Goal: Task Accomplishment & Management: Manage account settings

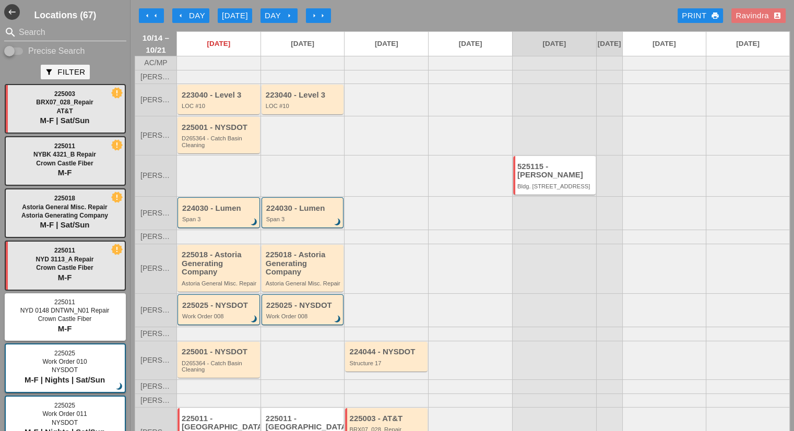
scroll to position [63, 0]
click at [49, 32] on input "Search" at bounding box center [65, 32] width 93 height 17
type input "2"
click at [262, 283] on div "225018 - Astoria Generating Company Astoria General Misc. Repair" at bounding box center [303, 268] width 82 height 47
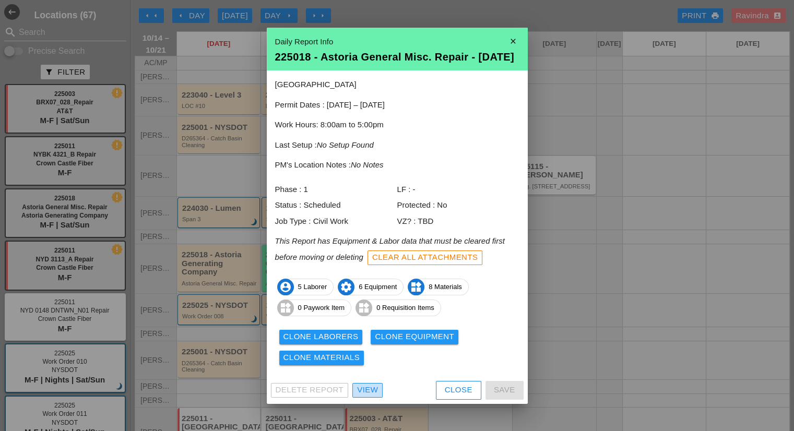
click at [371, 391] on div "View" at bounding box center [367, 390] width 21 height 12
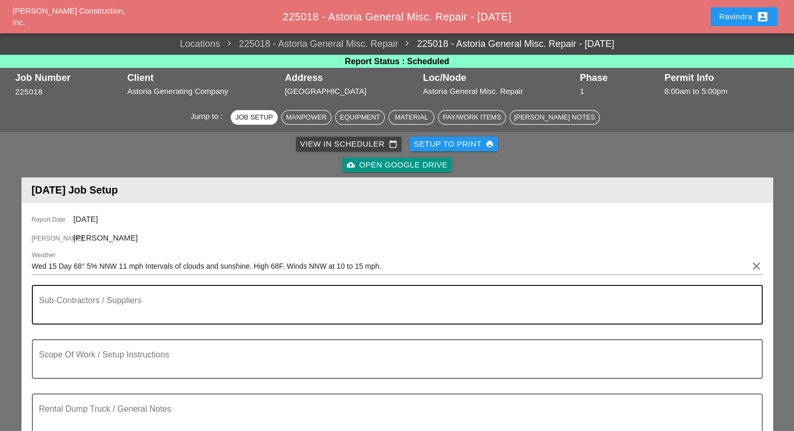
click at [192, 299] on textarea "Sub-Contractors / Suppliers" at bounding box center [393, 311] width 708 height 25
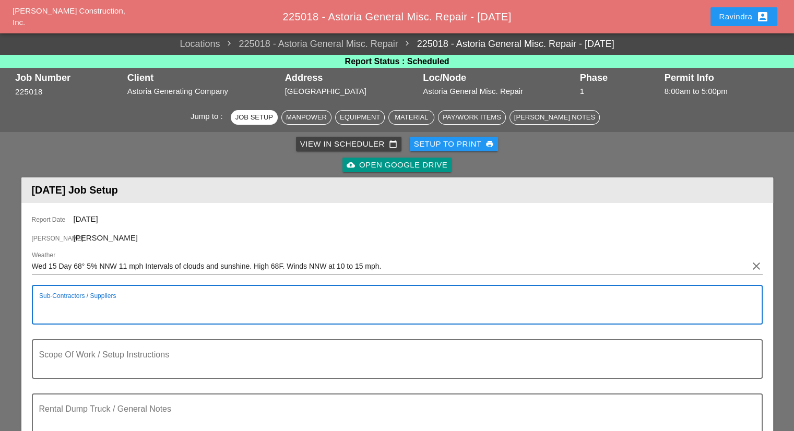
scroll to position [104, 0]
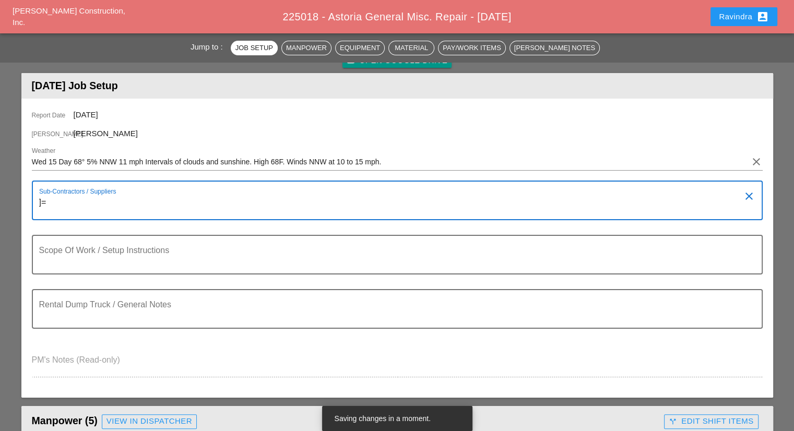
type textarea "]"
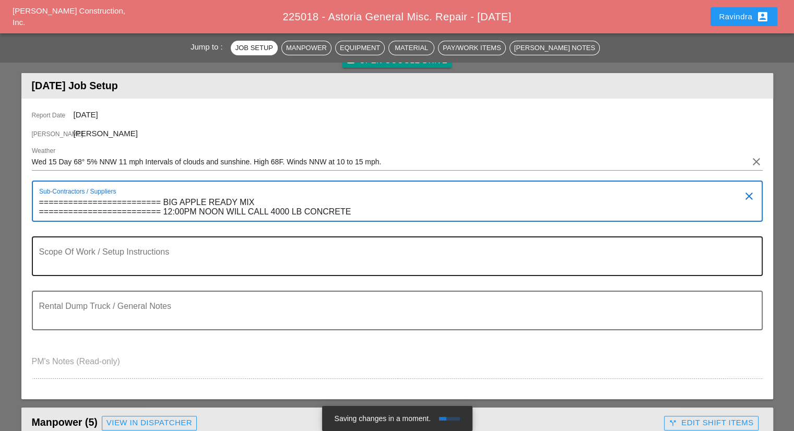
type textarea "========================= BIG APPLE READY MIX ========================= 12:00PM…"
click at [265, 247] on div "Scope Of Work / Setup Instructions" at bounding box center [393, 257] width 708 height 38
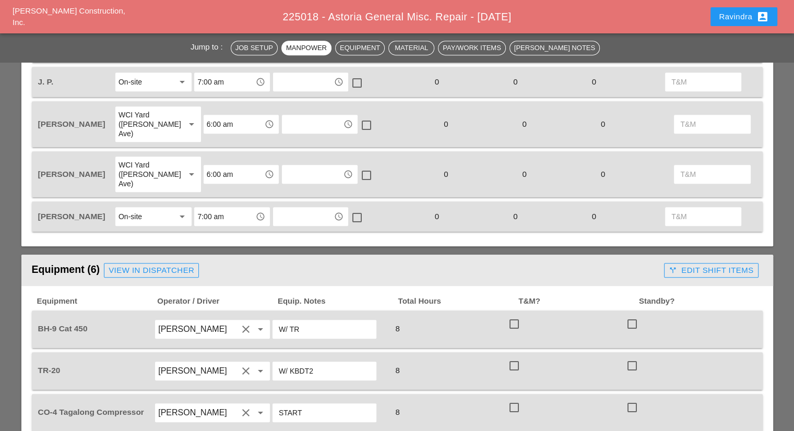
scroll to position [418, 0]
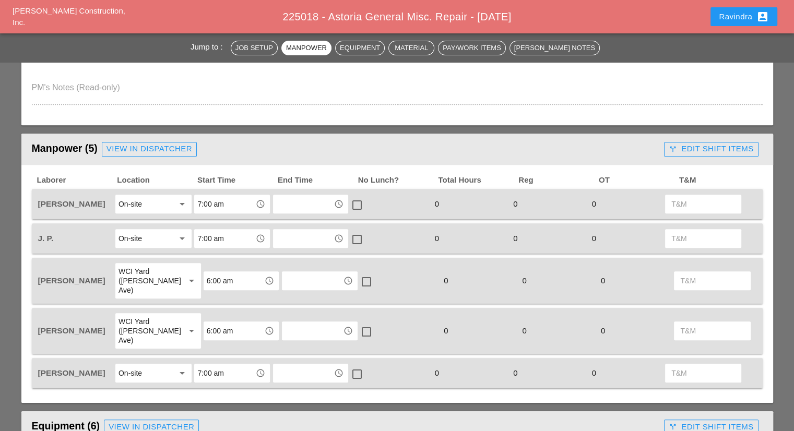
type textarea "SCOPE OF WORK WEDNESDAY 10/15: - STRIP FORM - PREP FINAL GRADE - INSTALL WIRE M…"
click at [135, 148] on div "View in Dispatcher" at bounding box center [150, 149] width 86 height 12
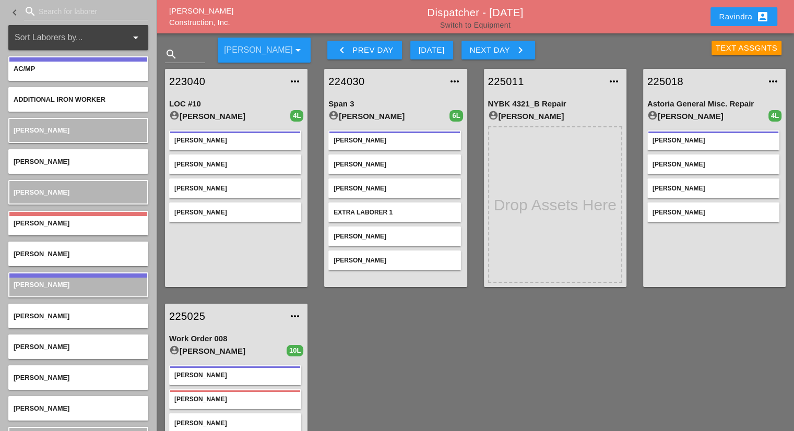
click at [496, 23] on link "Switch to Equipment" at bounding box center [475, 25] width 70 height 8
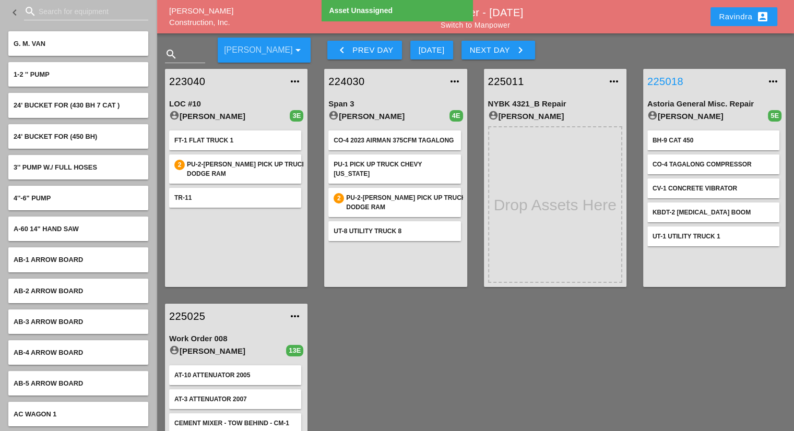
click at [679, 80] on link "225018" at bounding box center [703, 82] width 113 height 16
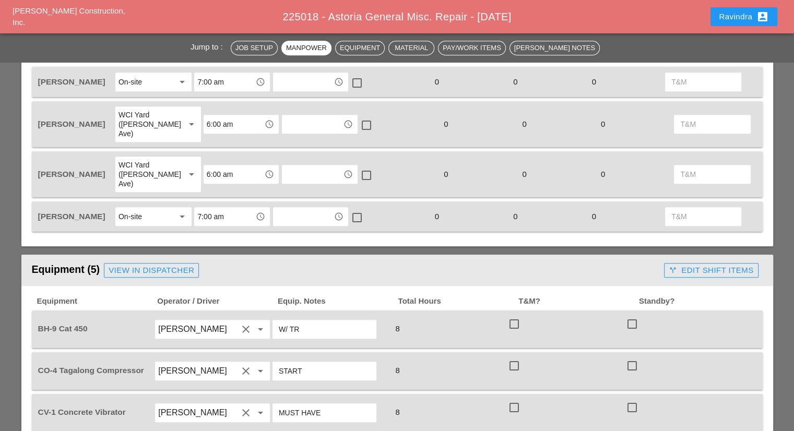
scroll to position [626, 0]
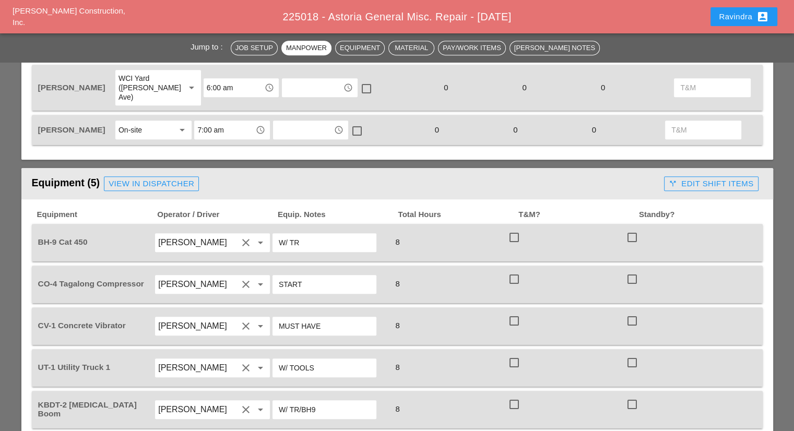
drag, startPoint x: 345, startPoint y: 215, endPoint x: 268, endPoint y: 211, distance: 76.8
click at [268, 228] on div "BH-9 Cat 450 Oscar Padilla clear arrow_drop_down W/ TR 8 check_box_outline_blan…" at bounding box center [389, 242] width 707 height 29
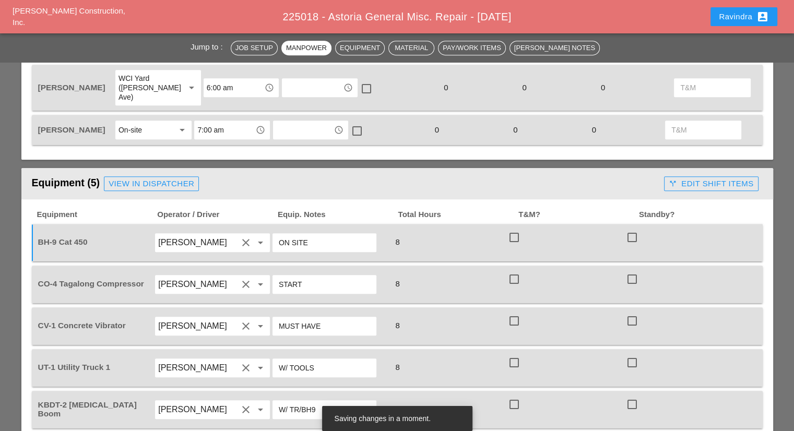
type input "ON SITE"
drag, startPoint x: 340, startPoint y: 385, endPoint x: 242, endPoint y: 383, distance: 98.2
click at [242, 395] on div "KBDT-2 Knuckle Boom Oscar Padilla clear arrow_drop_down W/ TR/BH9 8 check_box_o…" at bounding box center [389, 409] width 707 height 29
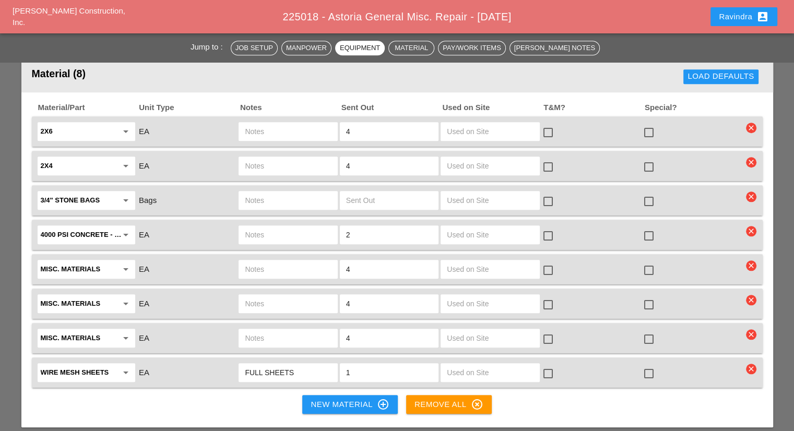
scroll to position [992, 0]
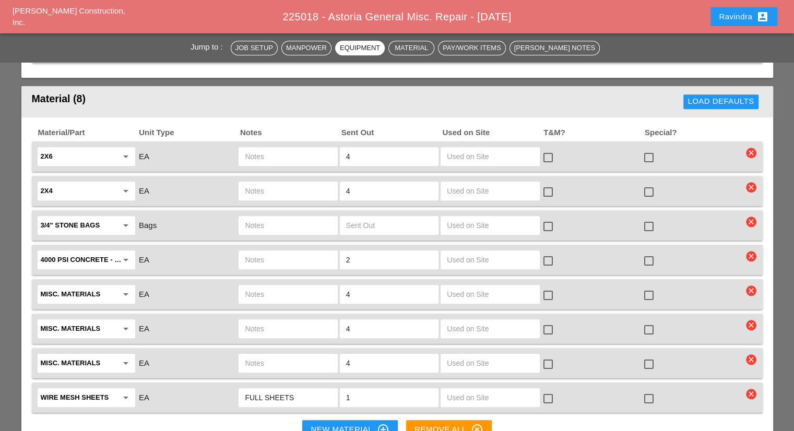
click at [305, 252] on input "text" at bounding box center [288, 260] width 86 height 17
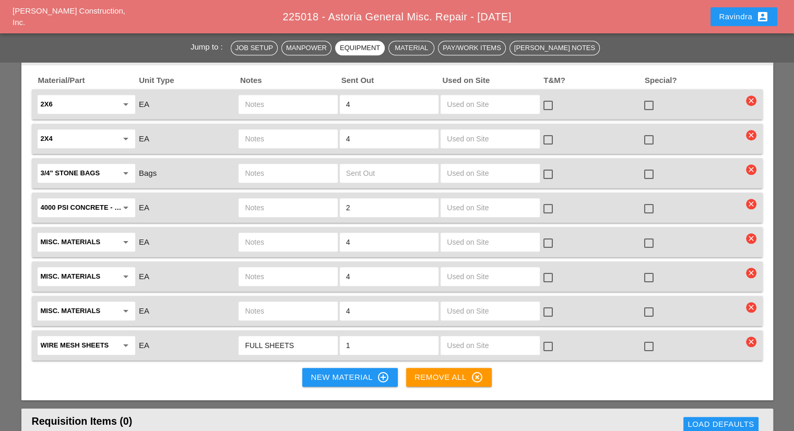
click at [281, 234] on input "text" at bounding box center [288, 242] width 86 height 17
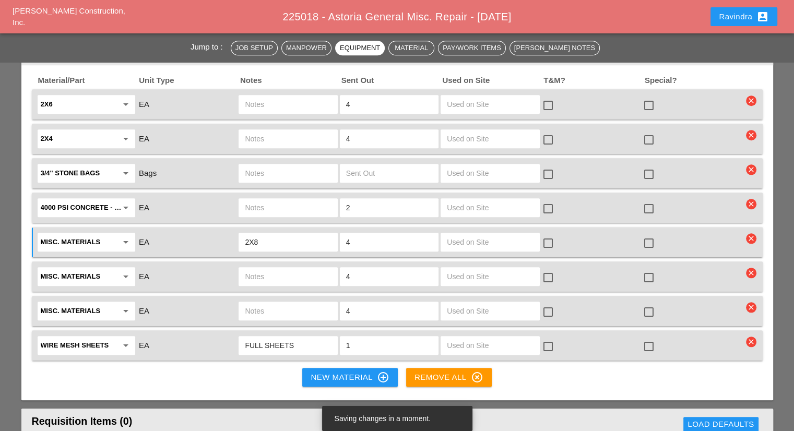
type input "2X8"
click at [273, 262] on div "Misc. Materials arrow_drop_down EA 4 check_box_outline_blank check_box_outline_…" at bounding box center [397, 277] width 731 height 30
click at [274, 268] on input "text" at bounding box center [288, 276] width 86 height 17
type input "2X10"
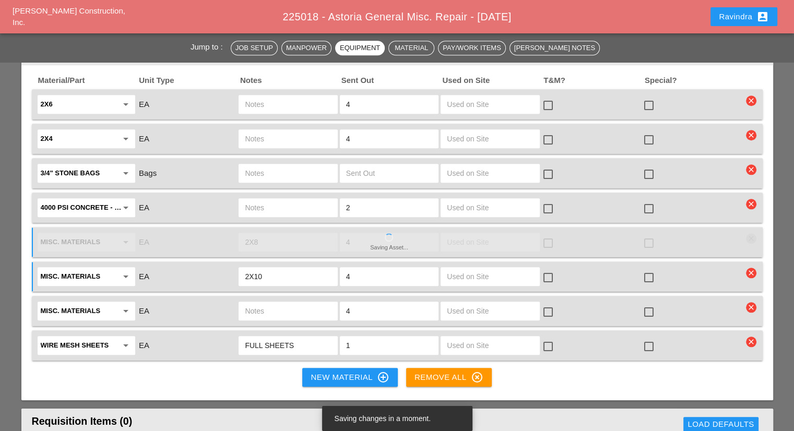
click at [264, 303] on input "text" at bounding box center [288, 311] width 86 height 17
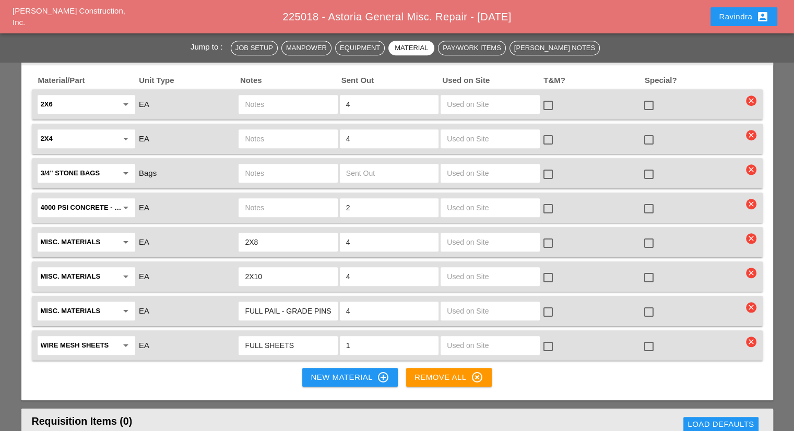
type input "FULL PAIL - GRADE PINS"
click at [739, 6] on div "Ravindra account_box" at bounding box center [743, 16] width 75 height 25
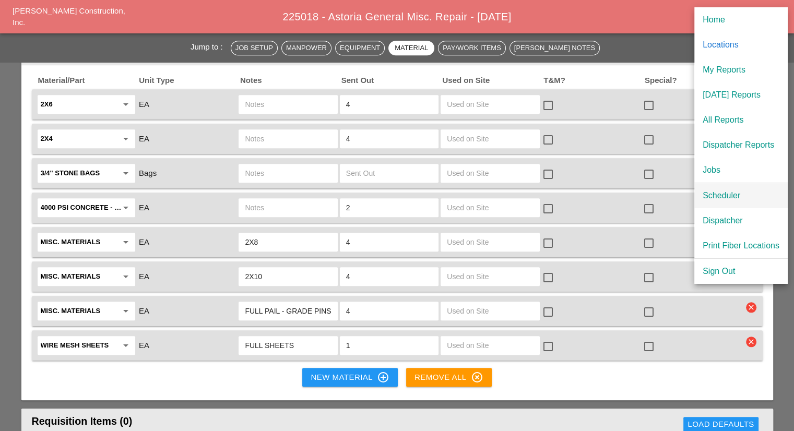
click at [717, 193] on div "Scheduler" at bounding box center [741, 196] width 77 height 13
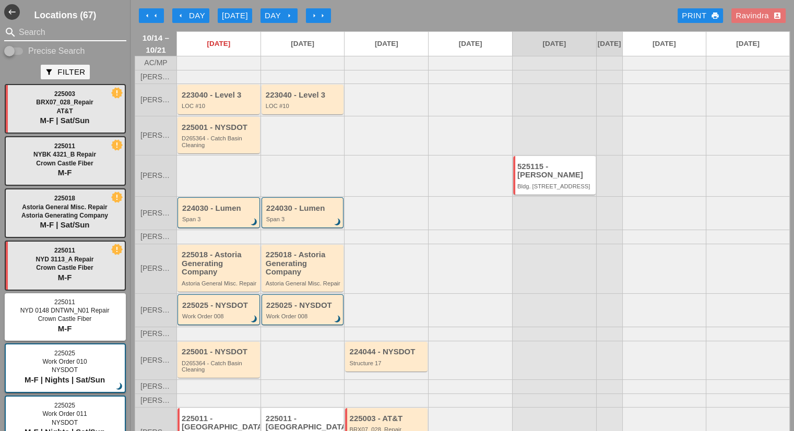
click at [78, 28] on input "Search" at bounding box center [65, 32] width 93 height 17
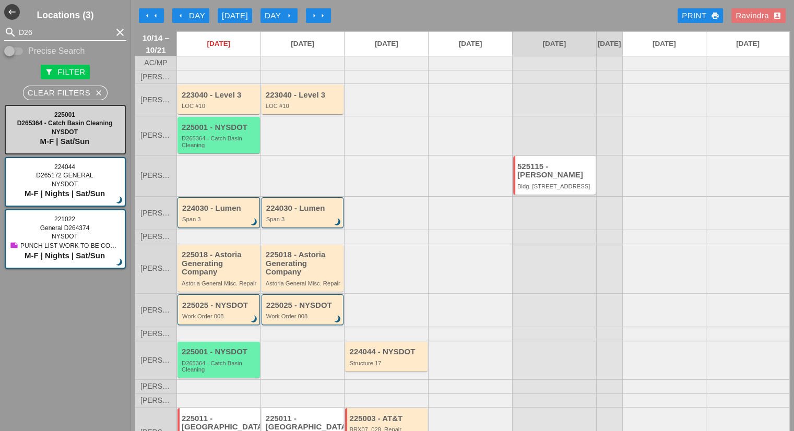
type input "D26"
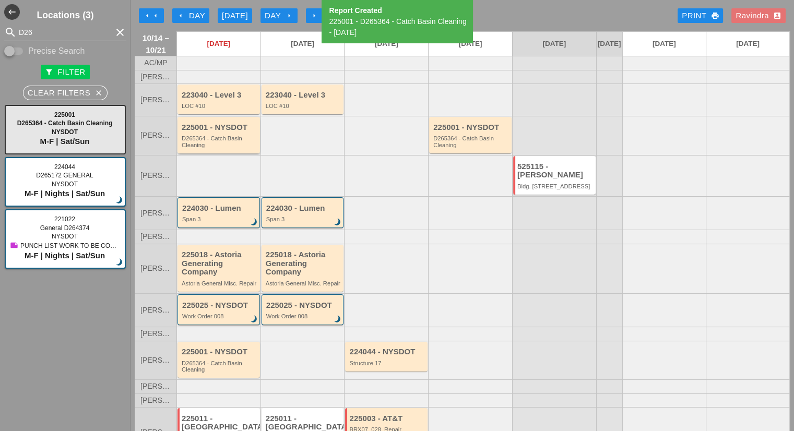
click at [240, 132] on div "225001 - NYSDOT" at bounding box center [220, 127] width 76 height 9
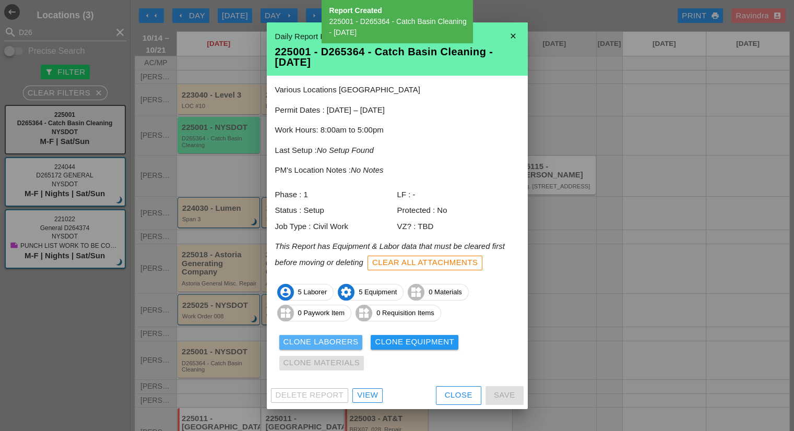
click at [323, 349] on button "Clone Laborers" at bounding box center [321, 342] width 84 height 15
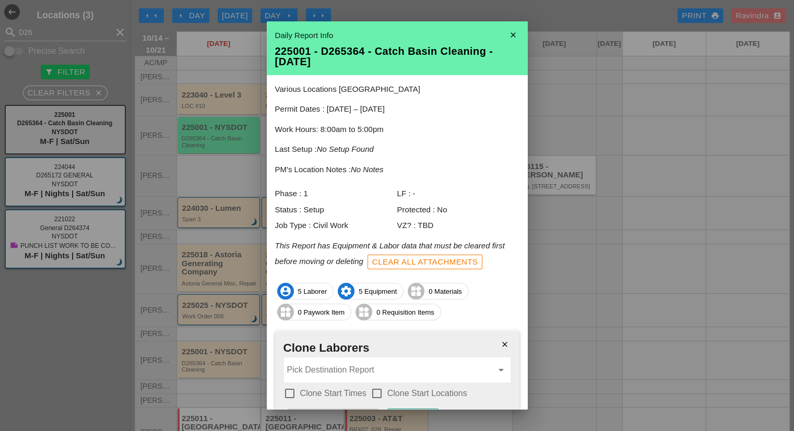
click at [324, 366] on input "Pick Destination Report" at bounding box center [390, 370] width 206 height 17
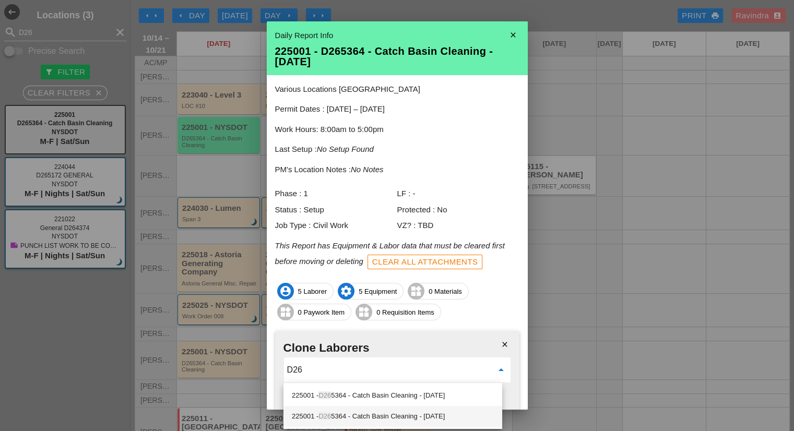
click at [388, 418] on div "225001 - D26 5364 - Catch Basin Cleaning - 10/17/2025" at bounding box center [393, 416] width 202 height 13
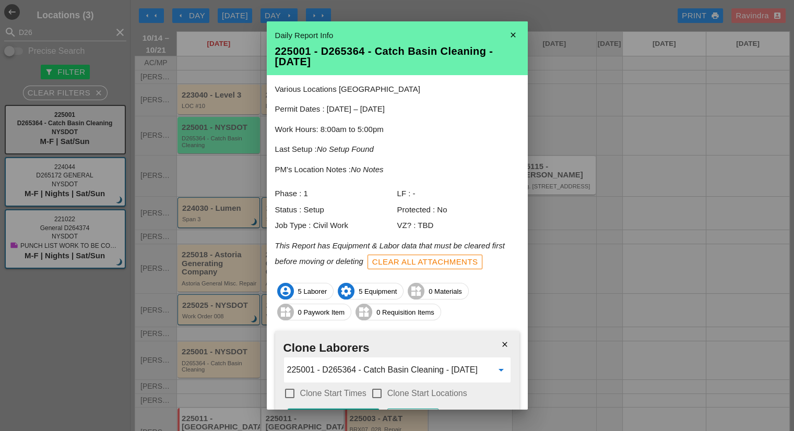
type input "225001 - D265364 - Catch Basin Cleaning - 10/17/2025"
click at [344, 395] on label "Clone Start Times" at bounding box center [333, 393] width 66 height 10
checkbox input "true"
click at [398, 395] on label "Clone Start Locations" at bounding box center [427, 393] width 80 height 10
checkbox input "true"
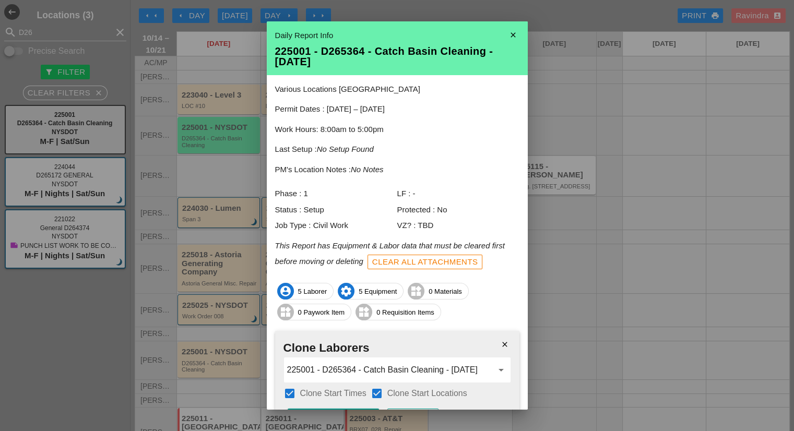
scroll to position [65, 0]
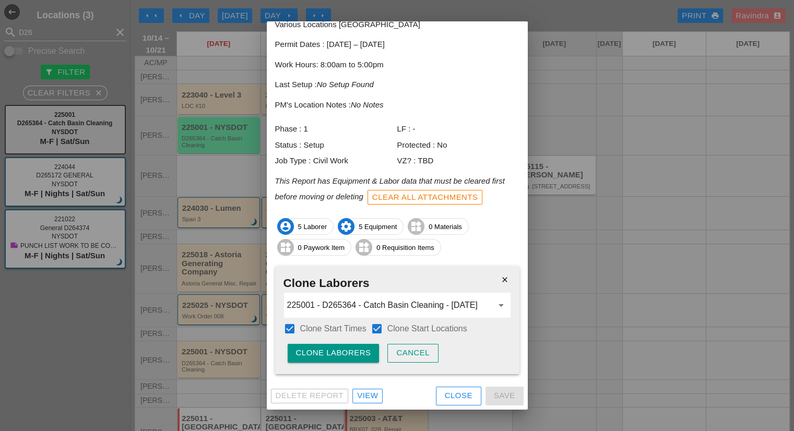
click at [340, 358] on div "Clone Laborers" at bounding box center [333, 353] width 75 height 12
click at [340, 358] on div "Are you sure?" at bounding box center [329, 353] width 66 height 12
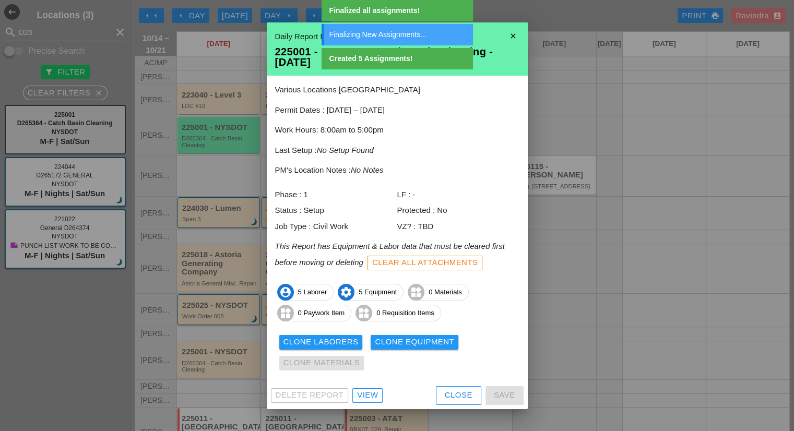
scroll to position [0, 0]
click at [412, 339] on div "Clone Equipment" at bounding box center [414, 342] width 79 height 12
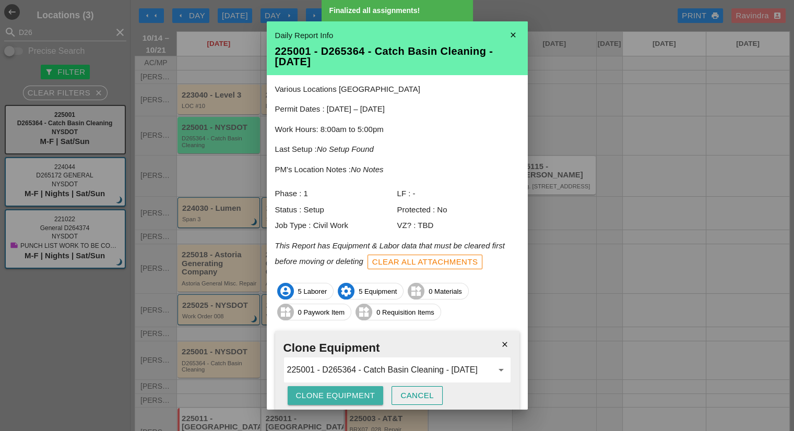
click at [347, 397] on div "Clone Equipment" at bounding box center [335, 396] width 79 height 12
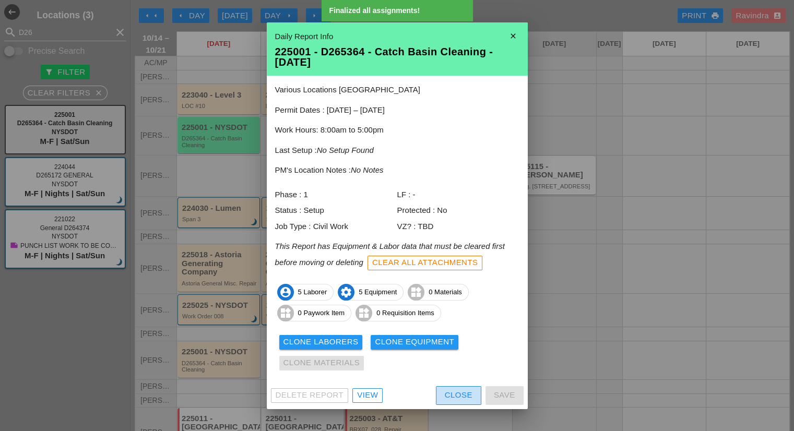
click at [459, 403] on button "Close" at bounding box center [458, 395] width 45 height 19
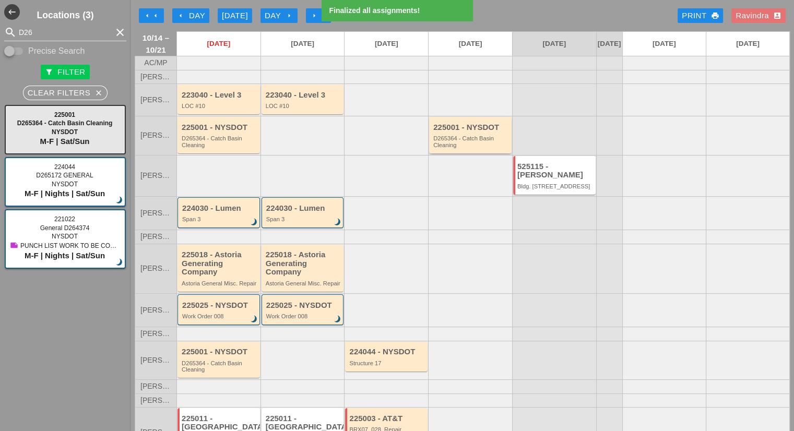
click at [452, 148] on div "D265364 - Catch Basin Cleaning" at bounding box center [471, 141] width 76 height 13
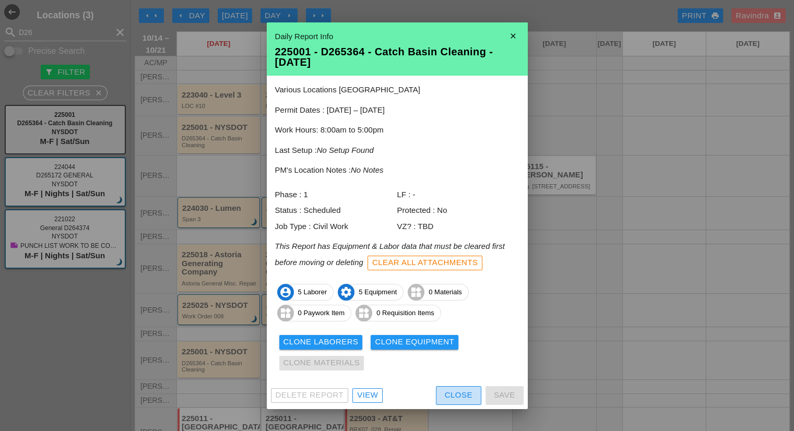
click at [456, 400] on div "Close" at bounding box center [459, 395] width 28 height 12
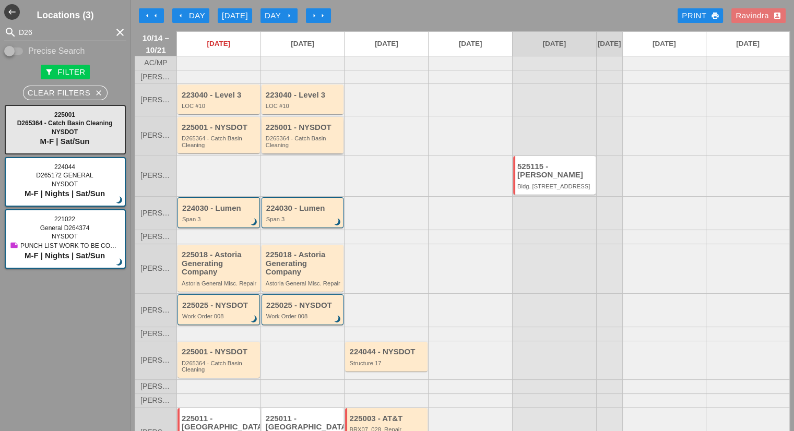
click at [296, 141] on div "225001 - NYSDOT D265364 - Catch Basin Cleaning" at bounding box center [304, 135] width 76 height 25
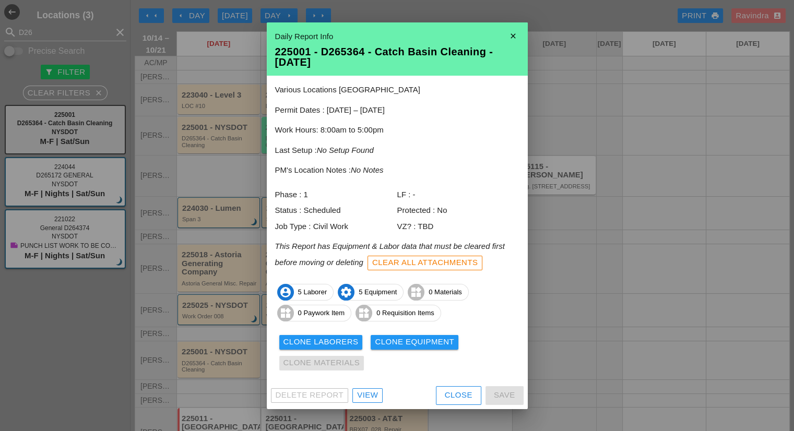
click at [363, 394] on div "View" at bounding box center [367, 395] width 21 height 12
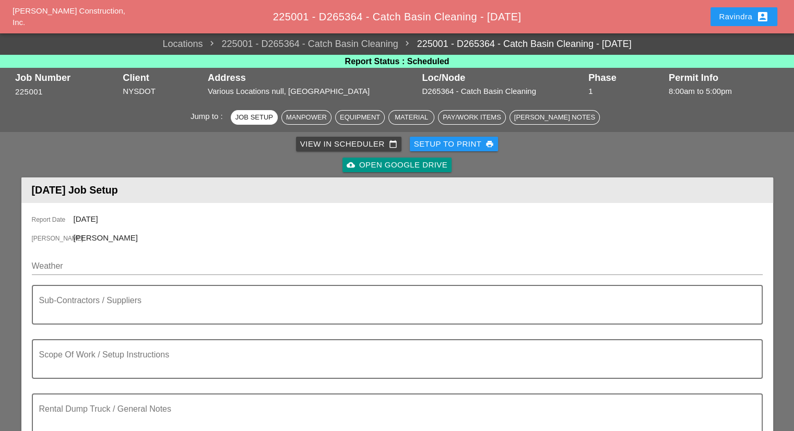
click at [130, 257] on div "Weather" at bounding box center [397, 268] width 731 height 33
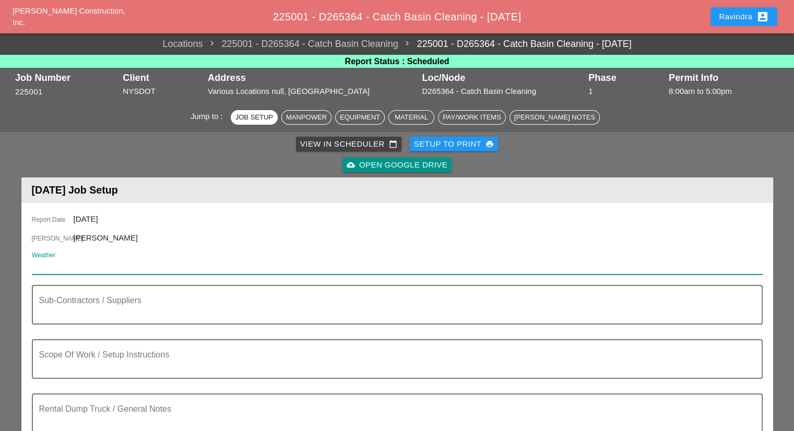
click at [120, 267] on input "Weather" at bounding box center [390, 266] width 716 height 17
paste input "Wed 15 Day 68° 6% NNW 11 mph Cloudy early with partial sunshine expected late. …"
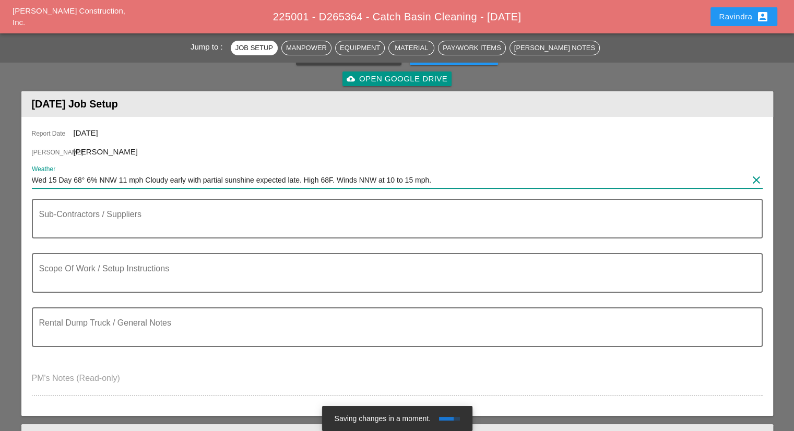
scroll to position [104, 0]
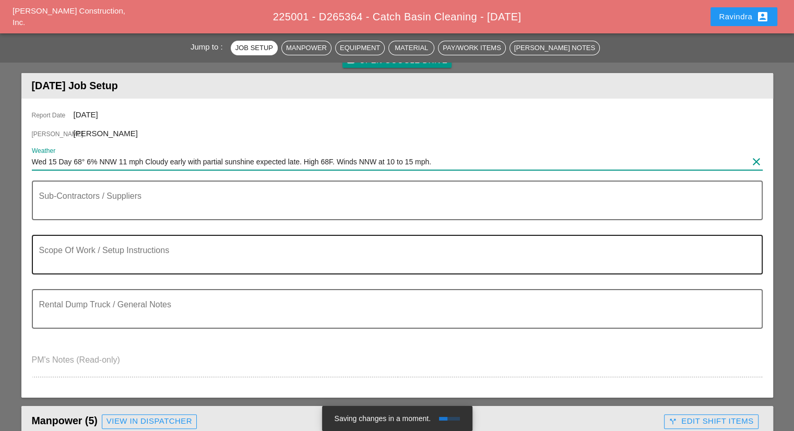
type input "Wed 15 Day 68° 6% NNW 11 mph Cloudy early with partial sunshine expected late. …"
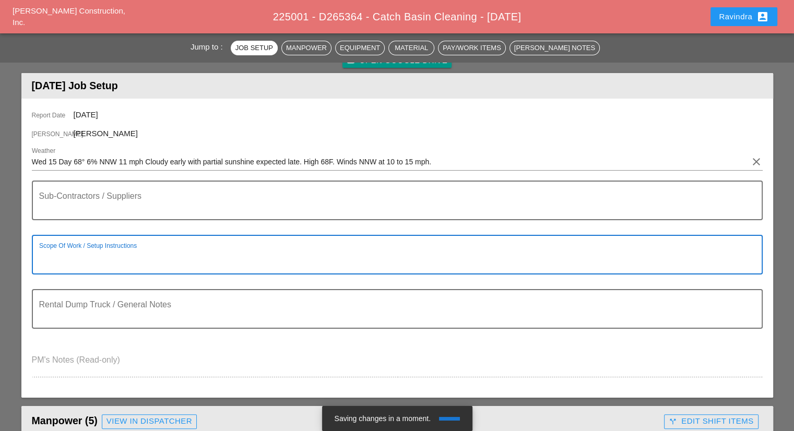
click at [116, 249] on textarea "Scope Of Work / Setup Instructions" at bounding box center [393, 261] width 708 height 25
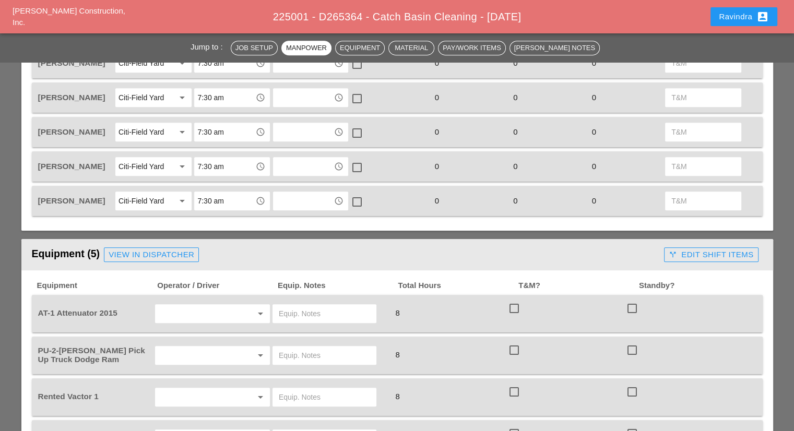
scroll to position [679, 0]
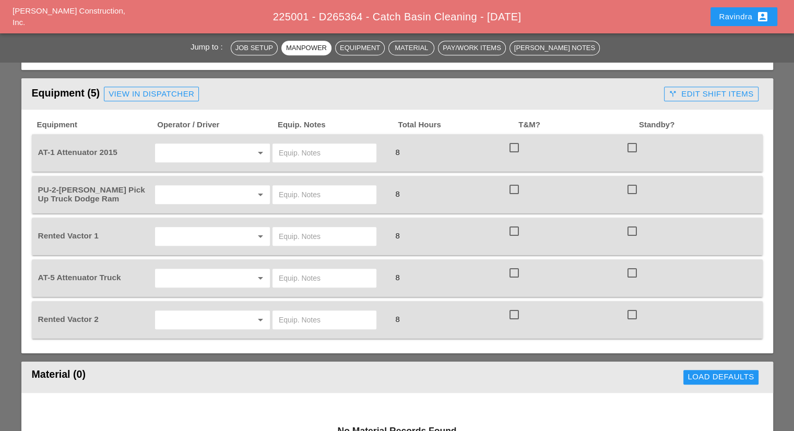
type textarea "============================= WZTC CLEAN C.B"
click at [196, 147] on input "text" at bounding box center [197, 153] width 79 height 17
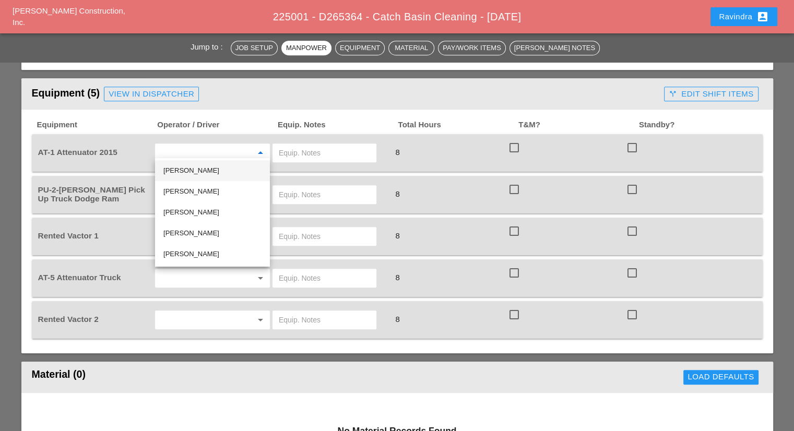
click at [192, 173] on div "[PERSON_NAME]" at bounding box center [212, 170] width 98 height 13
type input "[PERSON_NAME]"
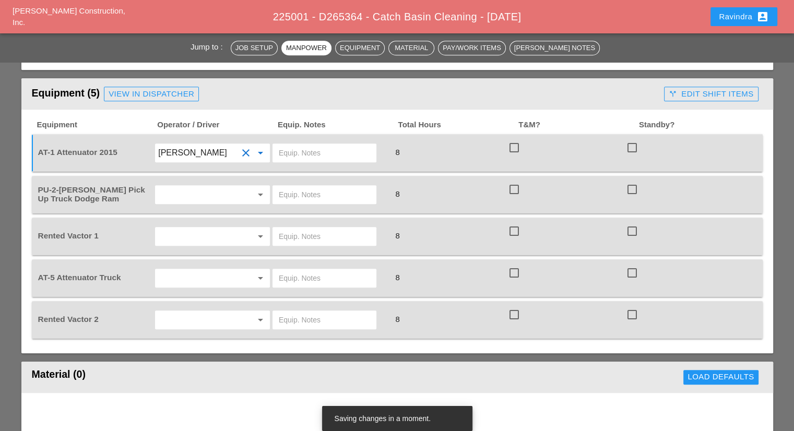
click at [181, 186] on input "text" at bounding box center [197, 194] width 79 height 17
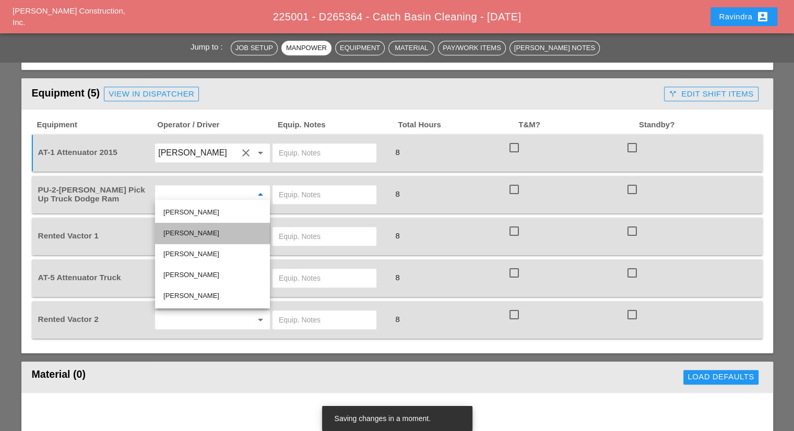
drag, startPoint x: 194, startPoint y: 234, endPoint x: 192, endPoint y: 230, distance: 5.4
click at [194, 234] on div "[PERSON_NAME]" at bounding box center [212, 233] width 98 height 13
type input "[PERSON_NAME]"
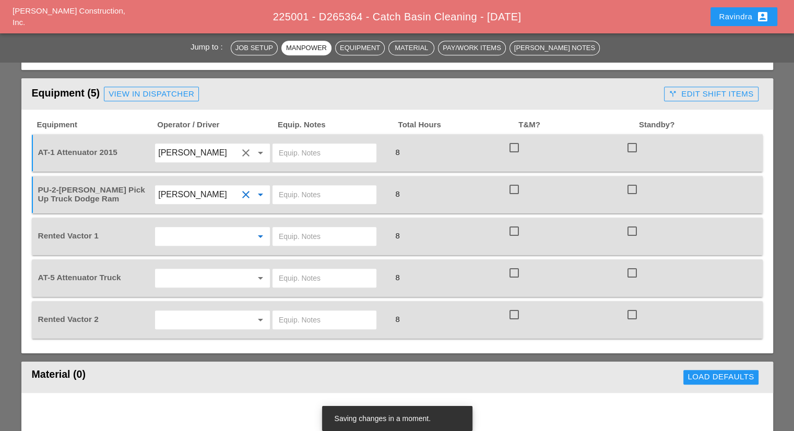
click at [187, 228] on input "text" at bounding box center [197, 236] width 79 height 17
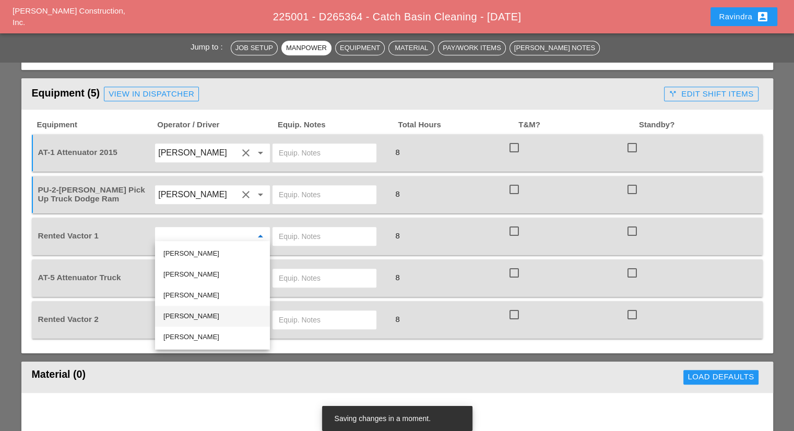
click at [186, 315] on div "[PERSON_NAME]" at bounding box center [212, 316] width 98 height 13
type input "[PERSON_NAME]"
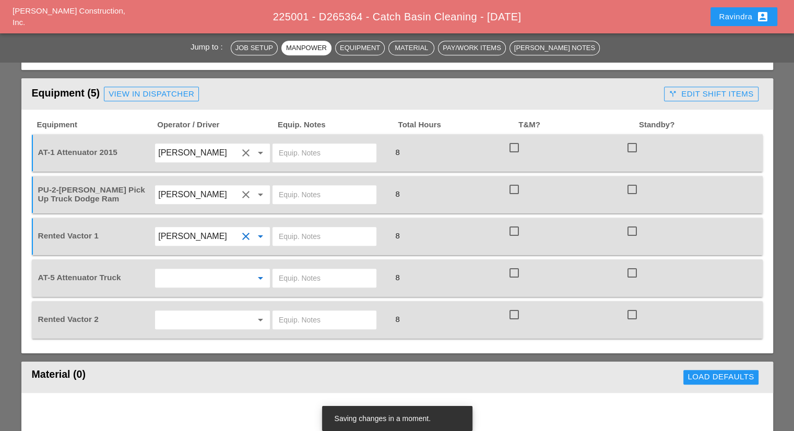
click at [193, 272] on input "text" at bounding box center [197, 278] width 79 height 17
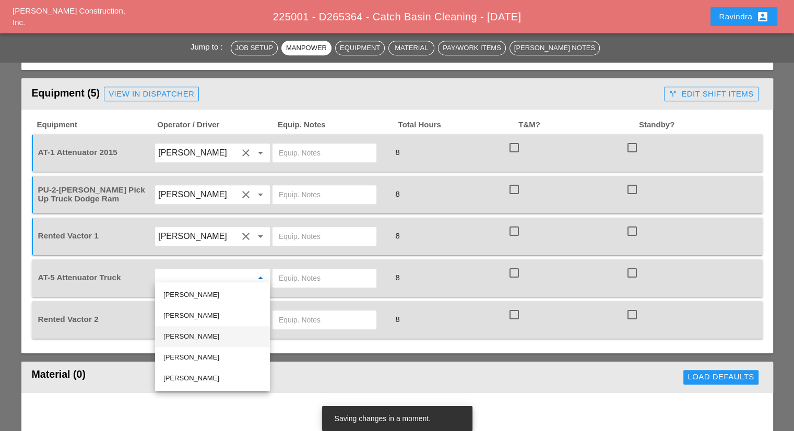
click at [188, 331] on div "[PERSON_NAME]" at bounding box center [212, 336] width 98 height 13
type input "[PERSON_NAME]"
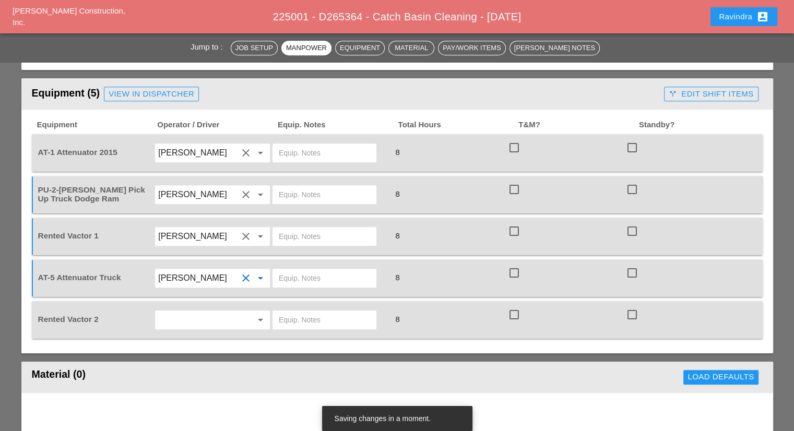
click at [190, 312] on input "text" at bounding box center [197, 320] width 79 height 17
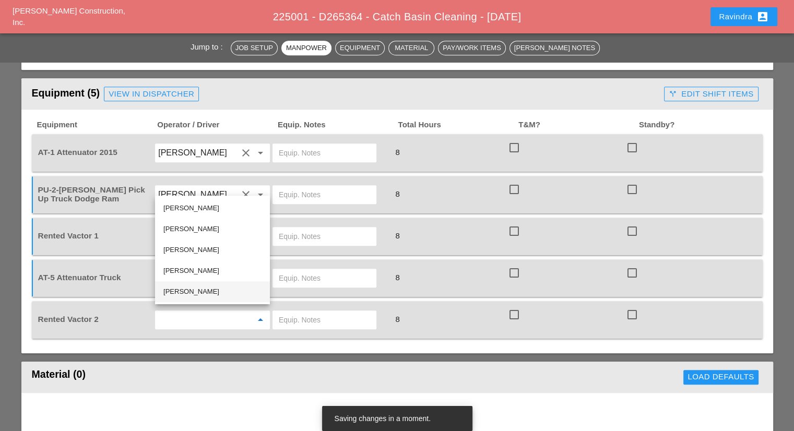
click at [193, 288] on div "[PERSON_NAME]" at bounding box center [212, 292] width 98 height 13
type input "[PERSON_NAME]"
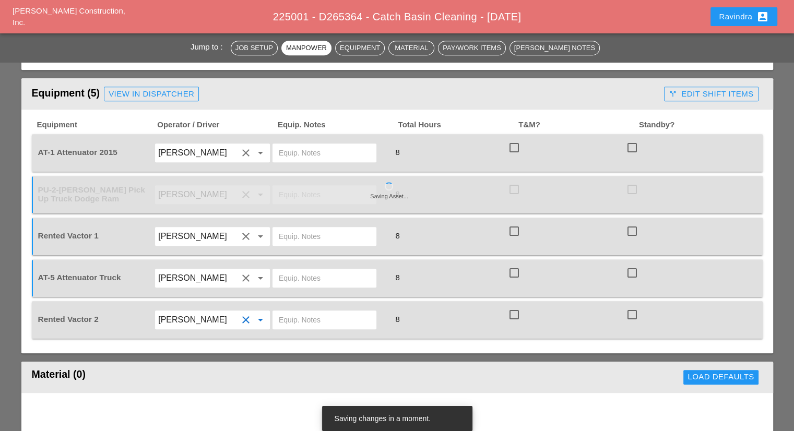
click at [170, 367] on div "Material (0)" at bounding box center [207, 377] width 351 height 21
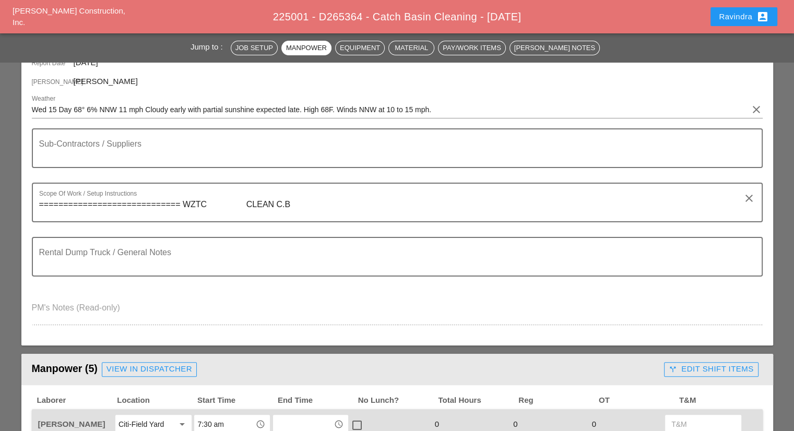
scroll to position [0, 0]
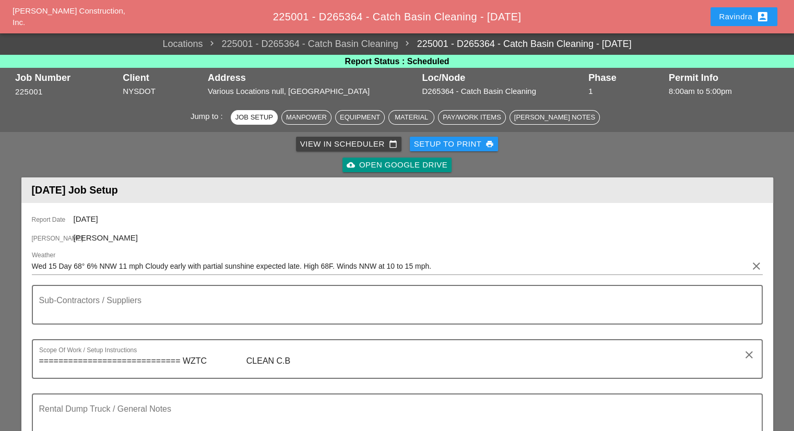
click at [749, 13] on div "Ravindra account_box" at bounding box center [744, 16] width 50 height 13
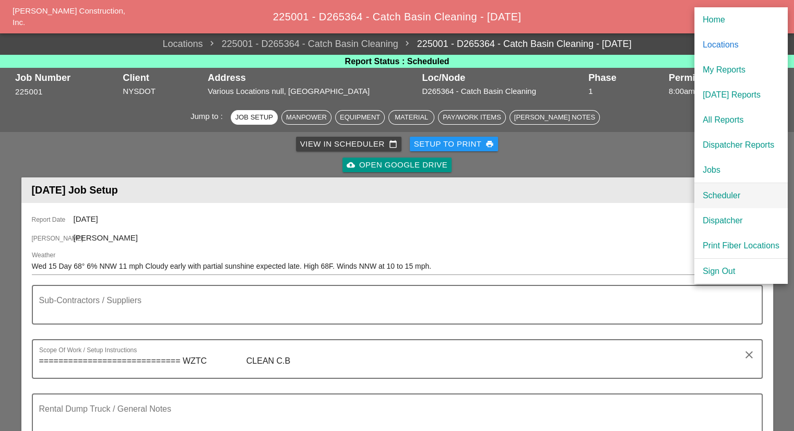
click at [716, 195] on div "Scheduler" at bounding box center [741, 196] width 77 height 13
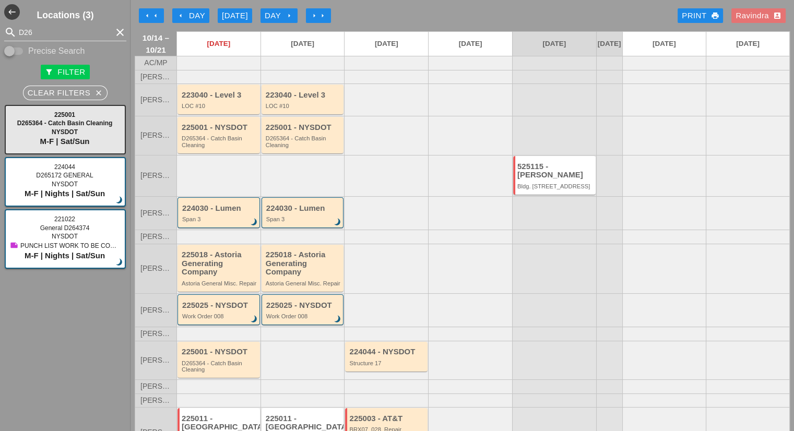
click at [308, 109] on div "LOC #10" at bounding box center [304, 106] width 76 height 6
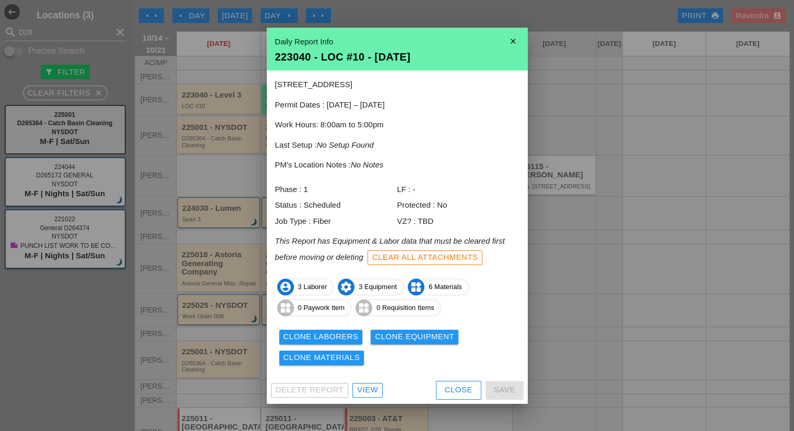
click at [364, 384] on div "View" at bounding box center [367, 390] width 21 height 12
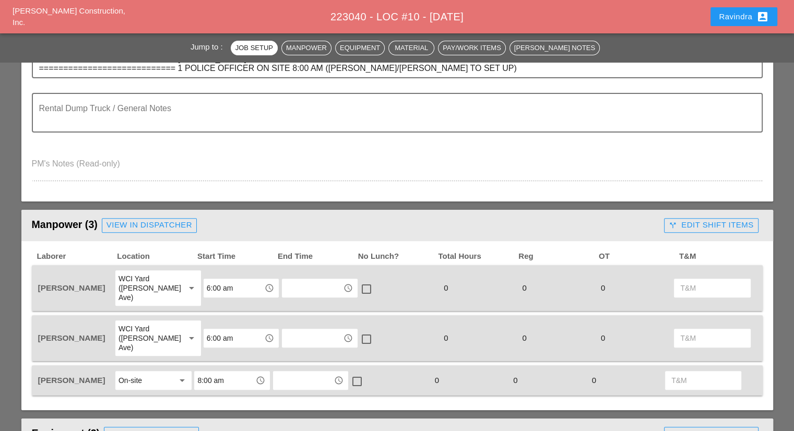
scroll to position [365, 0]
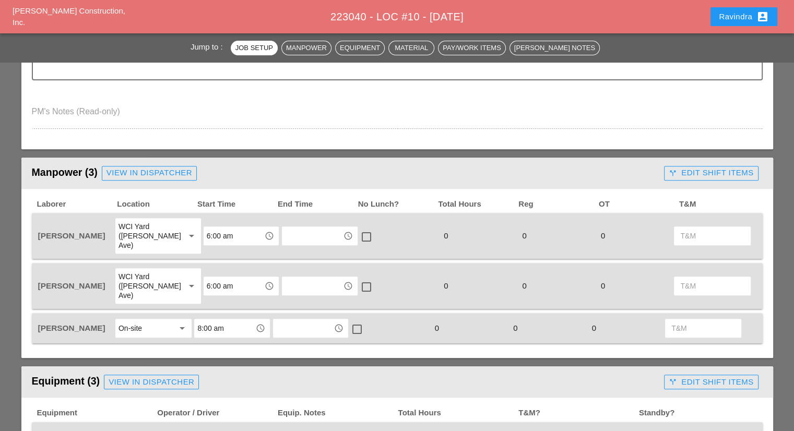
click at [216, 278] on input "6:00 am" at bounding box center [234, 286] width 54 height 17
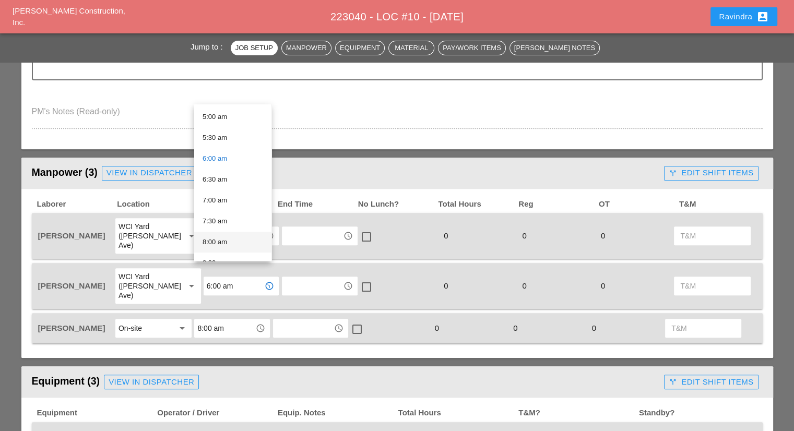
scroll to position [261, 0]
click at [223, 191] on div "8:00 am" at bounding box center [233, 190] width 61 height 13
type input "8:00 am"
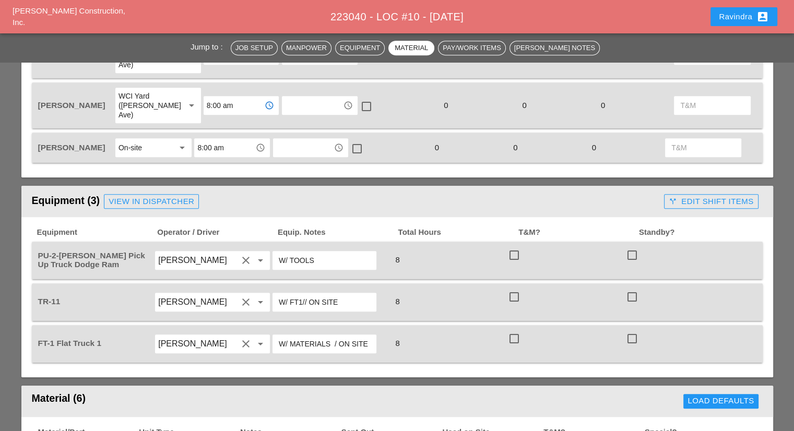
scroll to position [482, 0]
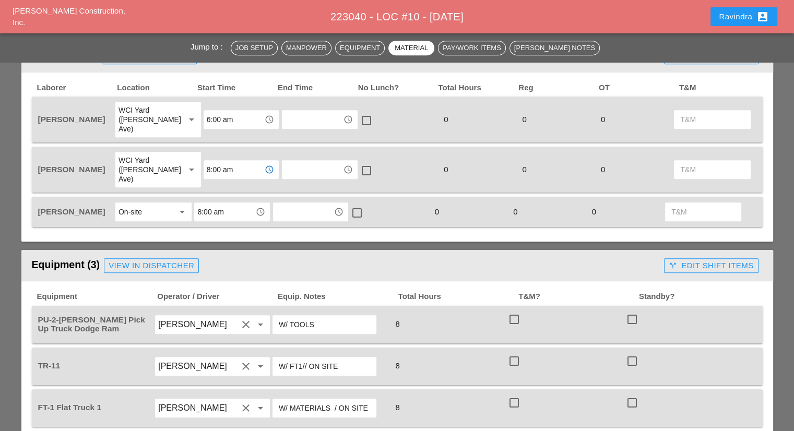
click at [711, 20] on button "Ravindra account_box" at bounding box center [744, 16] width 67 height 19
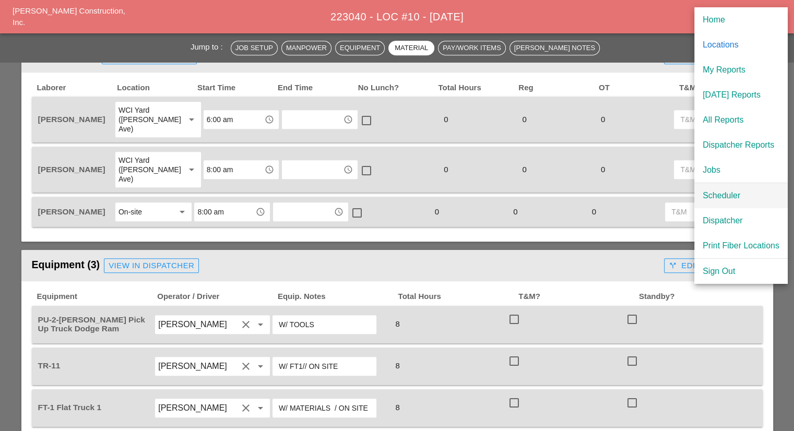
click at [720, 192] on div "Scheduler" at bounding box center [741, 196] width 77 height 13
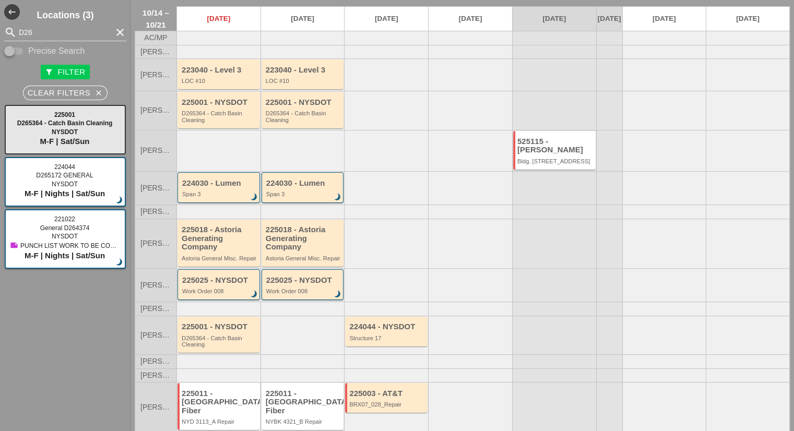
scroll to position [63, 0]
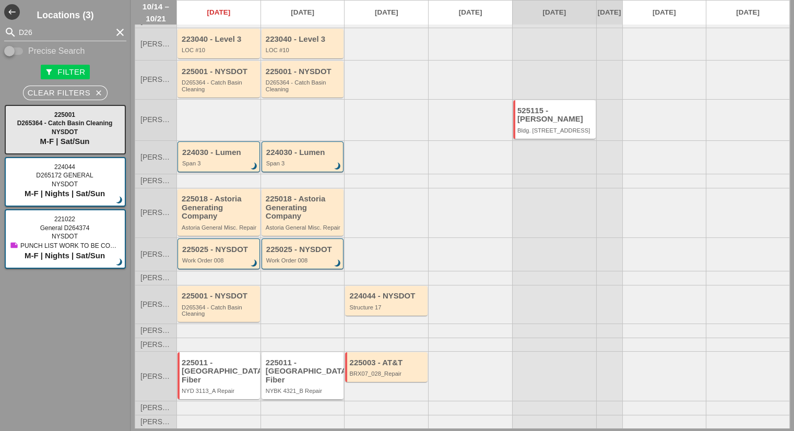
click at [301, 382] on div "225011 - Crown Castle Fiber NYBK 4321_B Repair" at bounding box center [304, 377] width 76 height 36
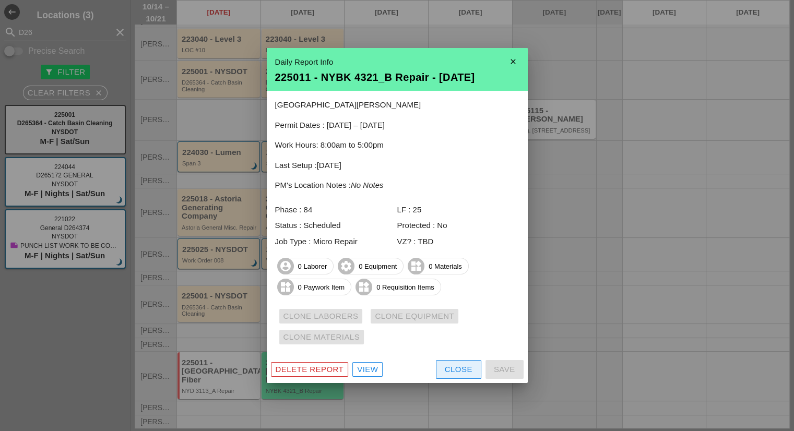
drag, startPoint x: 453, startPoint y: 376, endPoint x: 348, endPoint y: 374, distance: 104.9
click at [453, 376] on button "Close" at bounding box center [458, 369] width 45 height 19
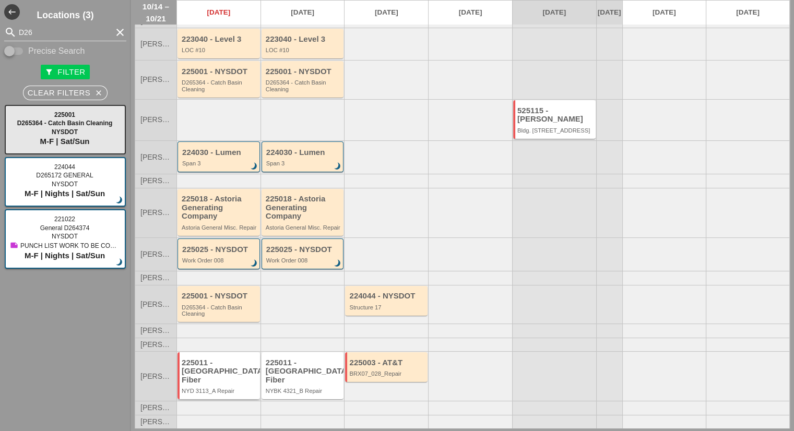
click at [193, 372] on div "225011 - [GEOGRAPHIC_DATA] Fiber" at bounding box center [220, 372] width 76 height 26
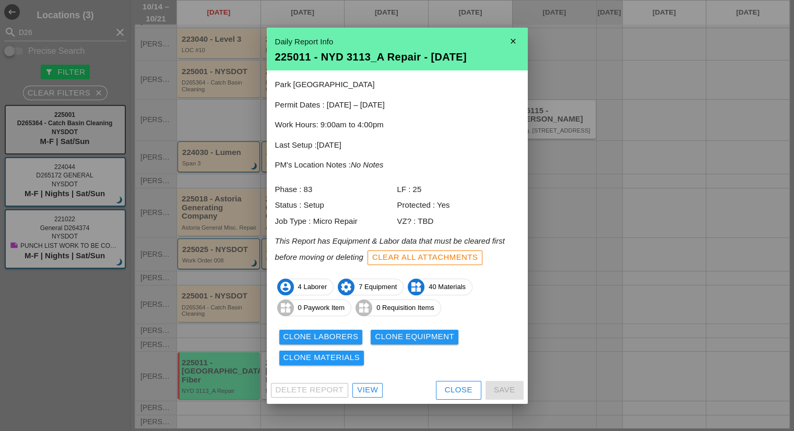
click at [316, 339] on div "Clone Laborers" at bounding box center [320, 337] width 75 height 12
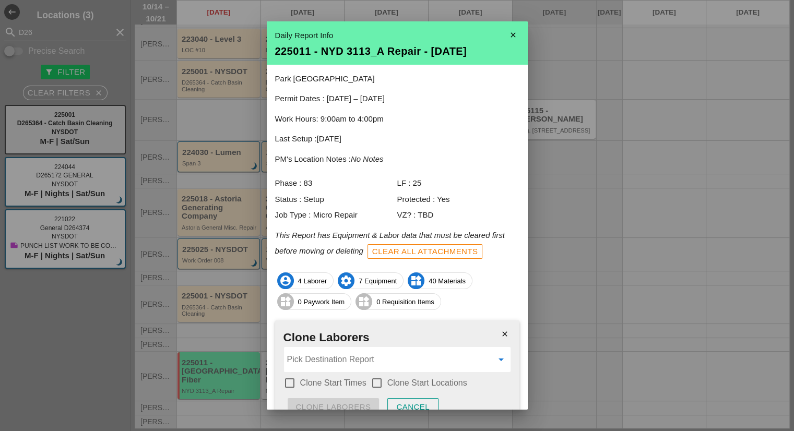
click at [332, 353] on input "Pick Destination Report" at bounding box center [390, 359] width 206 height 17
click at [354, 382] on span "4321" at bounding box center [346, 385] width 15 height 8
type input "225011 - NYBK 4321_B Repair - [DATE]"
click at [351, 380] on label "Clone Start Times" at bounding box center [333, 383] width 66 height 10
checkbox input "true"
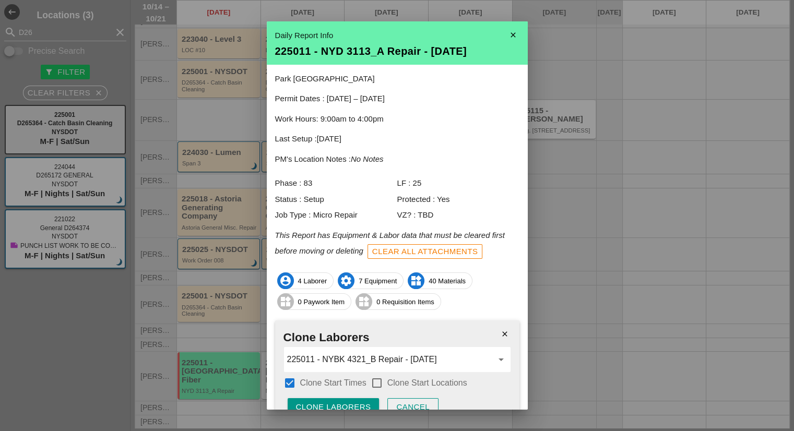
click at [417, 379] on label "Clone Start Locations" at bounding box center [427, 383] width 80 height 10
checkbox input "true"
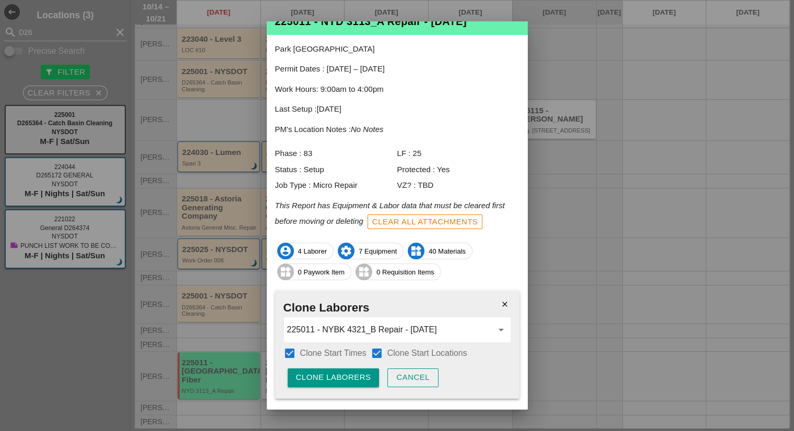
scroll to position [54, 0]
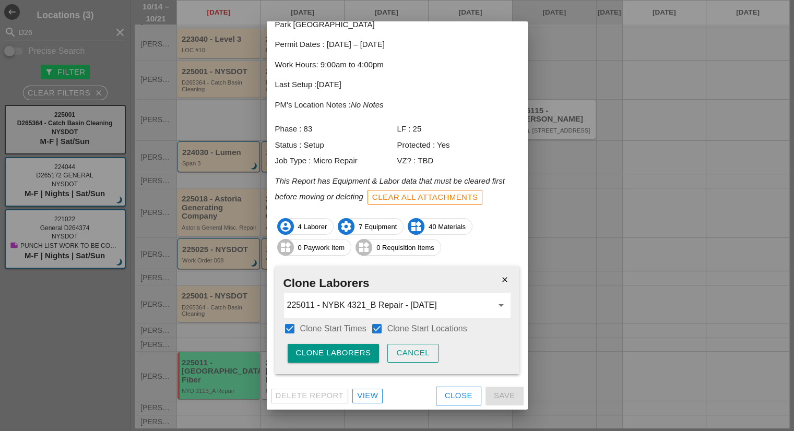
click at [344, 353] on div "Clone Laborers" at bounding box center [333, 353] width 75 height 12
click at [342, 351] on div "Are you sure?" at bounding box center [329, 353] width 66 height 12
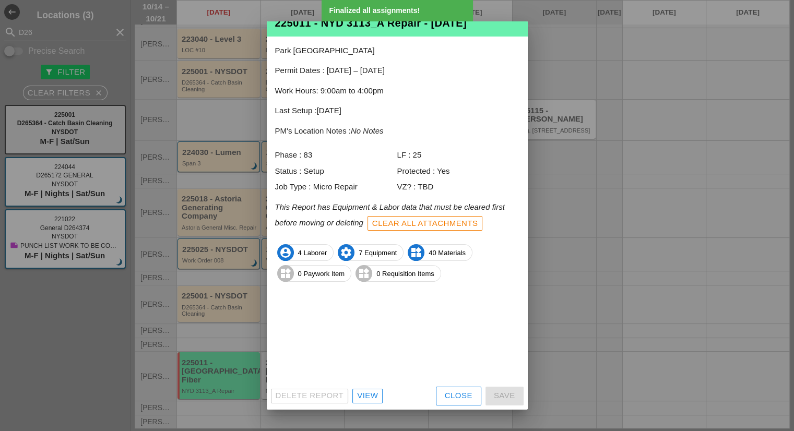
scroll to position [0, 0]
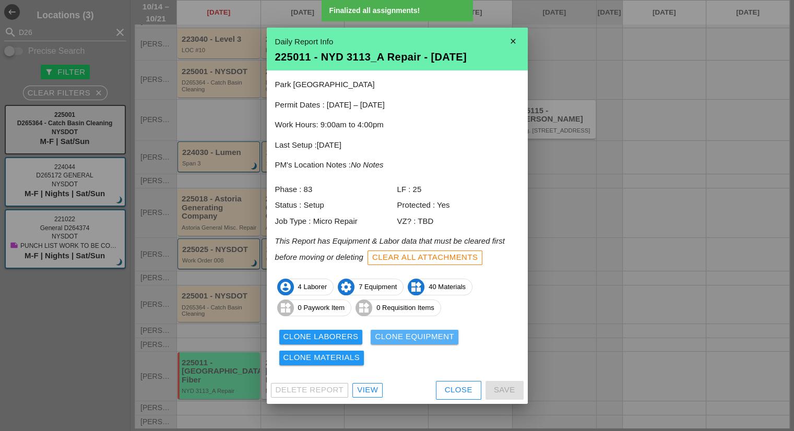
click at [413, 338] on div "Clone Equipment" at bounding box center [414, 337] width 79 height 12
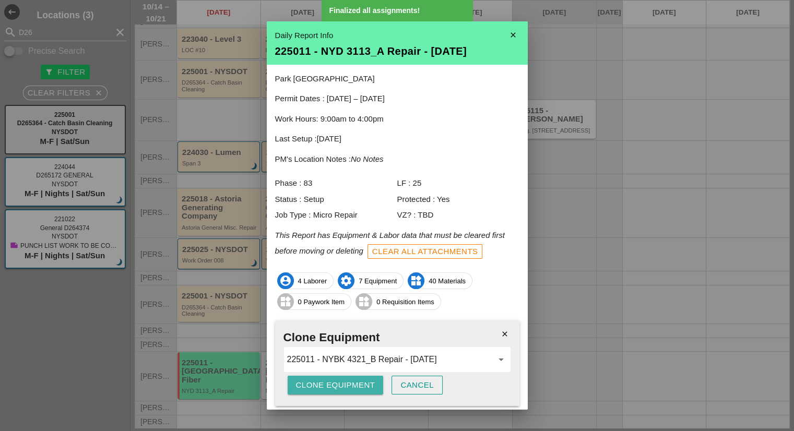
click at [360, 380] on div "Clone Equipment" at bounding box center [335, 386] width 79 height 12
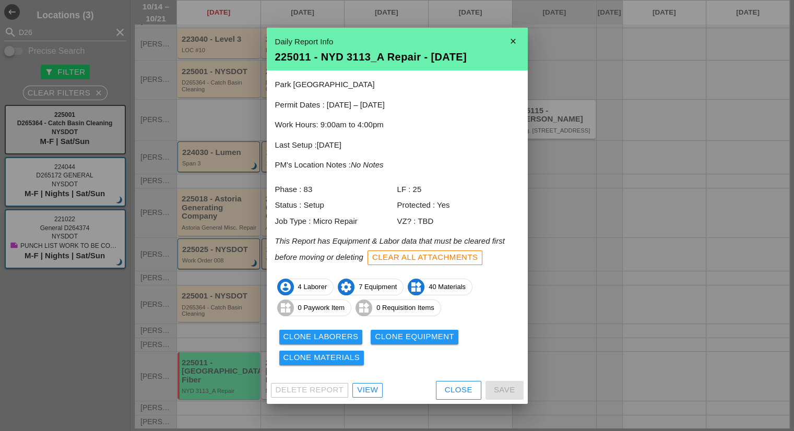
click at [337, 354] on div "Clone Materials" at bounding box center [321, 358] width 77 height 12
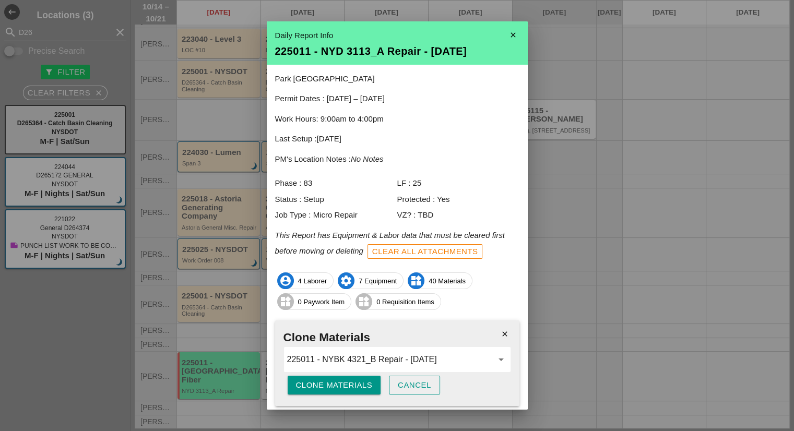
click at [328, 386] on div "Clone Materials" at bounding box center [334, 386] width 77 height 12
click at [505, 36] on icon "close" at bounding box center [513, 35] width 21 height 21
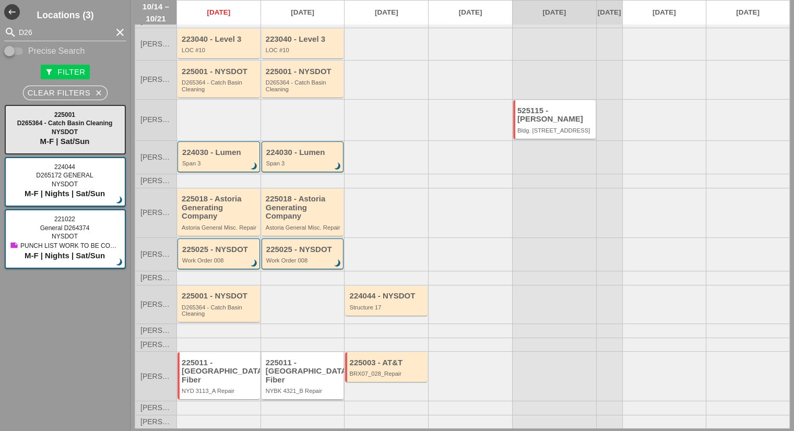
click at [307, 365] on div "225011 - [GEOGRAPHIC_DATA] Fiber" at bounding box center [304, 372] width 76 height 26
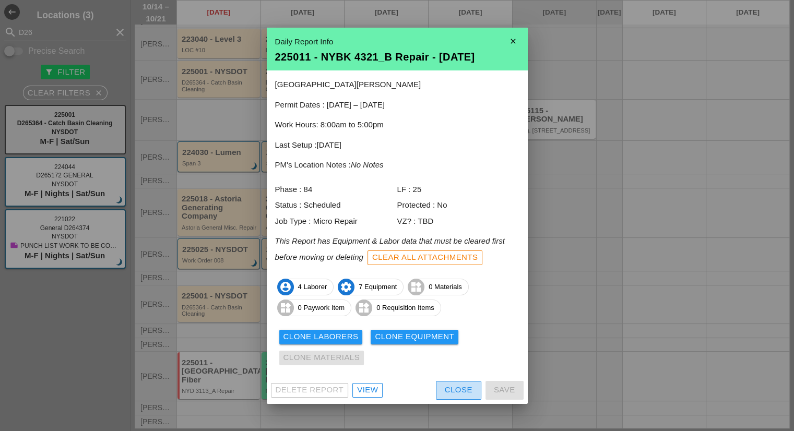
click at [464, 383] on button "Close" at bounding box center [458, 390] width 45 height 19
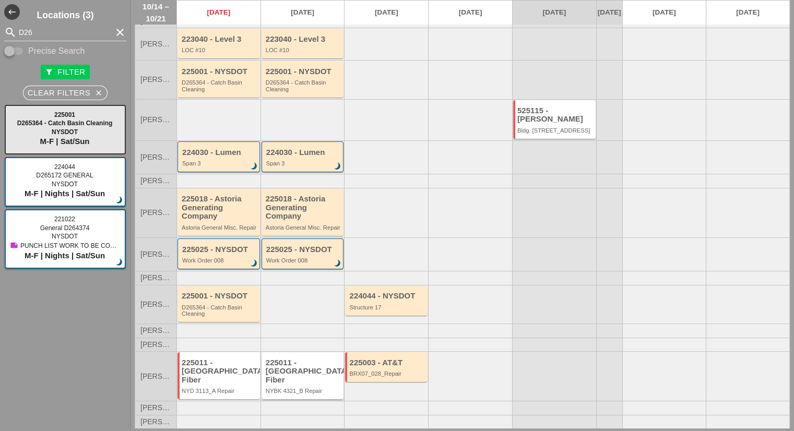
click at [310, 371] on div "225011 - [GEOGRAPHIC_DATA] Fiber" at bounding box center [304, 372] width 76 height 26
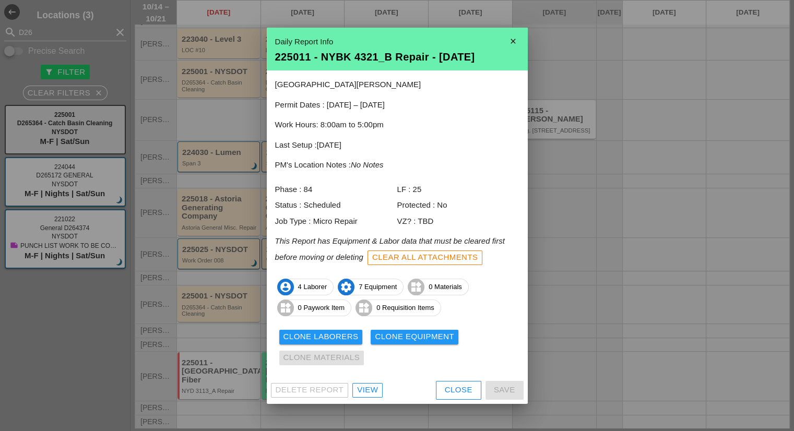
click at [367, 393] on div "View" at bounding box center [367, 390] width 21 height 12
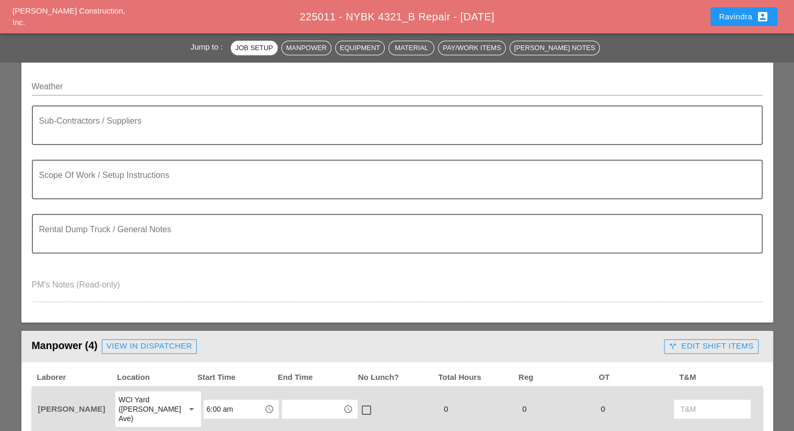
scroll to position [261, 0]
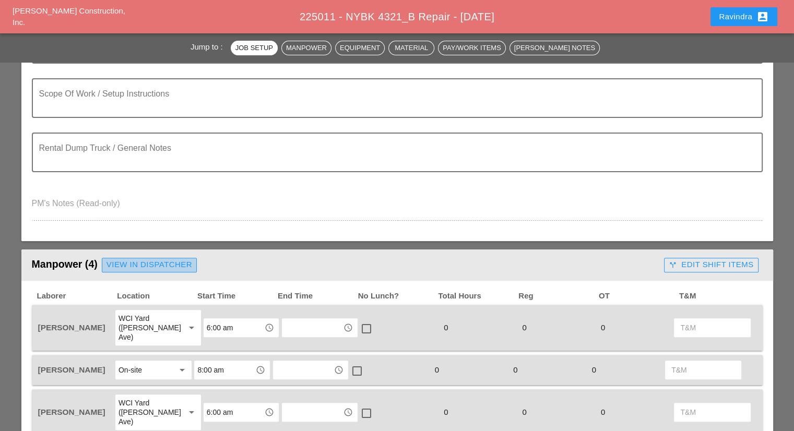
click at [141, 266] on div "View in Dispatcher" at bounding box center [150, 265] width 86 height 12
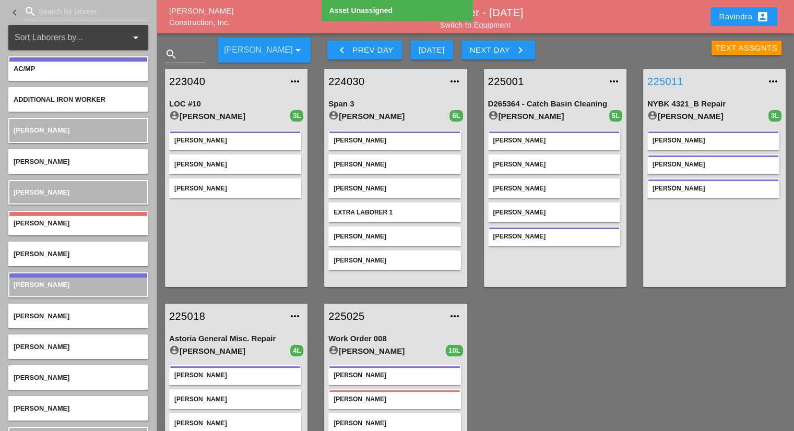
click at [667, 81] on link "225011" at bounding box center [703, 82] width 113 height 16
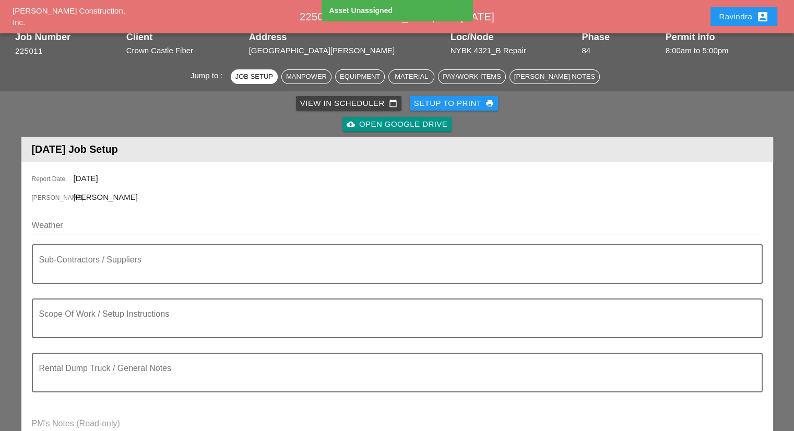
scroll to position [104, 0]
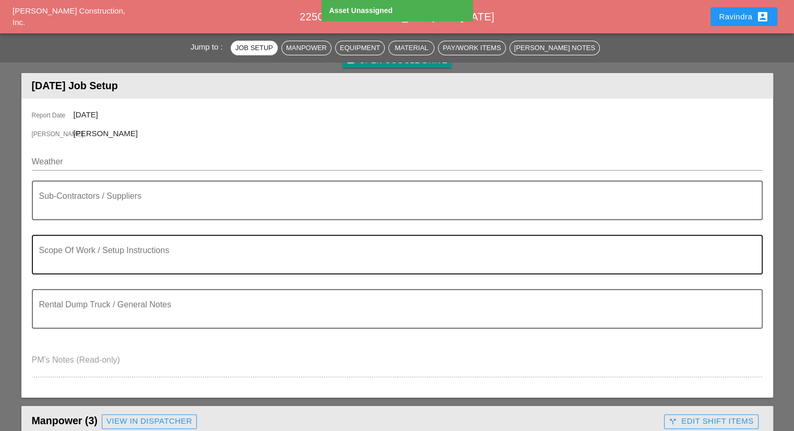
click at [106, 246] on div "Scope Of Work / Setup Instructions" at bounding box center [393, 255] width 708 height 38
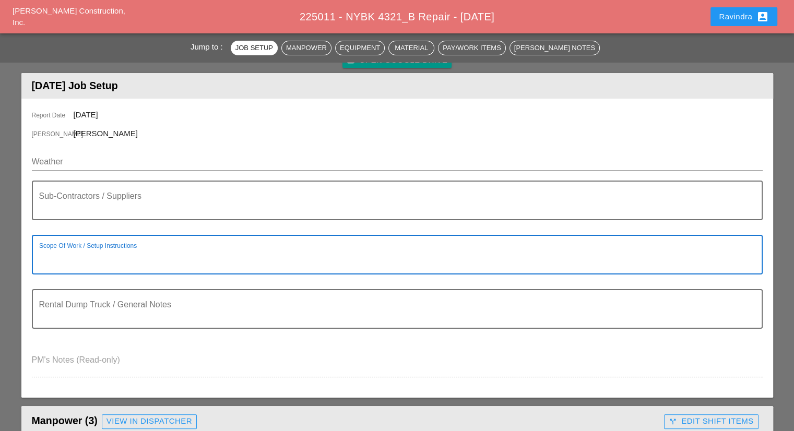
paste textarea "Scope of Work [DATE]: 1) Locate damaged microconduit 2) Repair damaged microcon…"
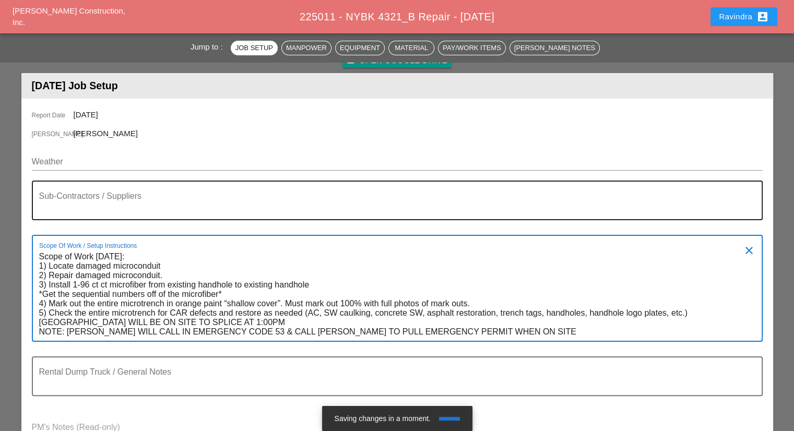
type textarea "Scope of Work [DATE]: 1) Locate damaged microconduit 2) Repair damaged microcon…"
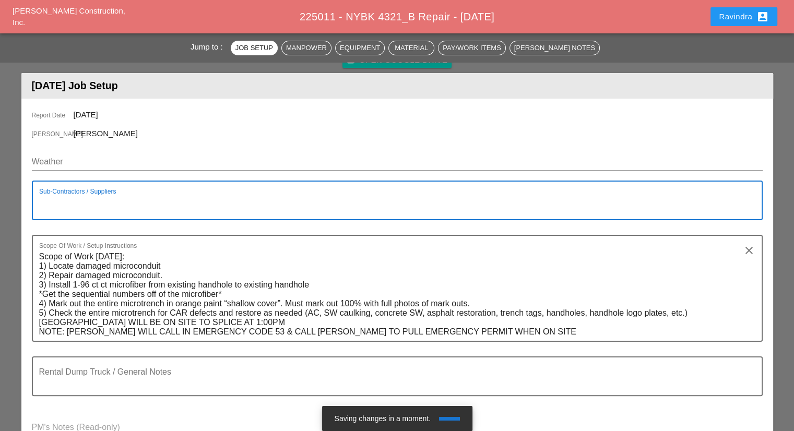
click at [137, 200] on textarea "Sub-Contractors / Suppliers" at bounding box center [393, 206] width 708 height 25
type textarea "[[GEOGRAPHIC_DATA] TO SPLICE 1:00 PM]"
click at [129, 155] on input "Weather" at bounding box center [390, 161] width 716 height 17
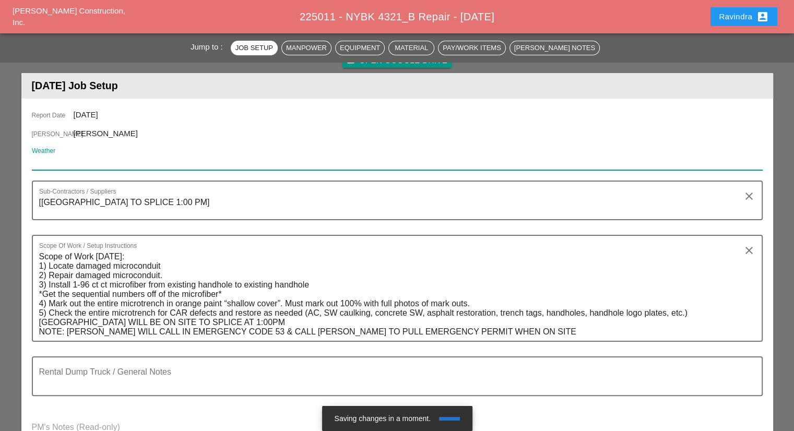
paste input "Wed 15 Day 68° 6% NNW 11 mph Cloudy early with partial sunshine expected late. …"
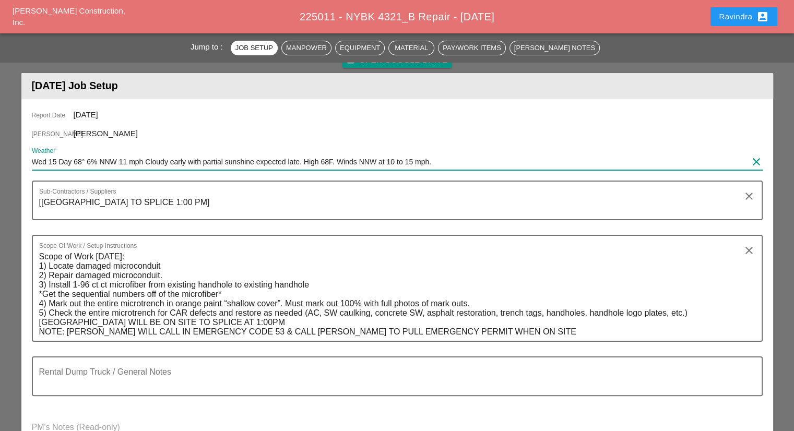
type input "Wed 15 Day 68° 6% NNW 11 mph Cloudy early with partial sunshine expected late. …"
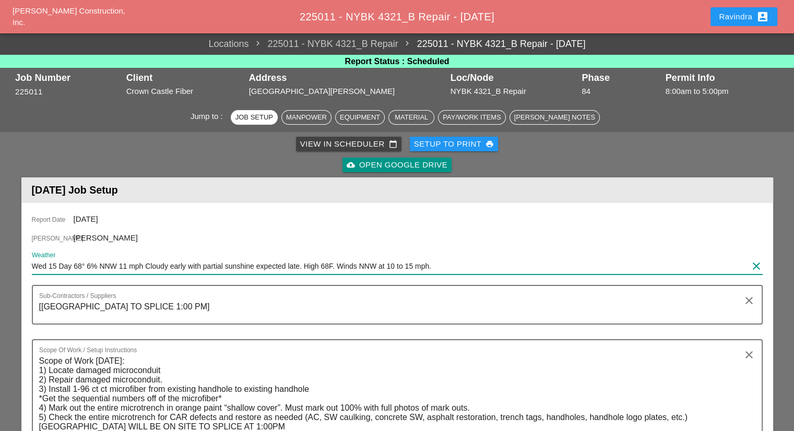
click at [714, 9] on button "Ravindra account_box" at bounding box center [744, 16] width 67 height 19
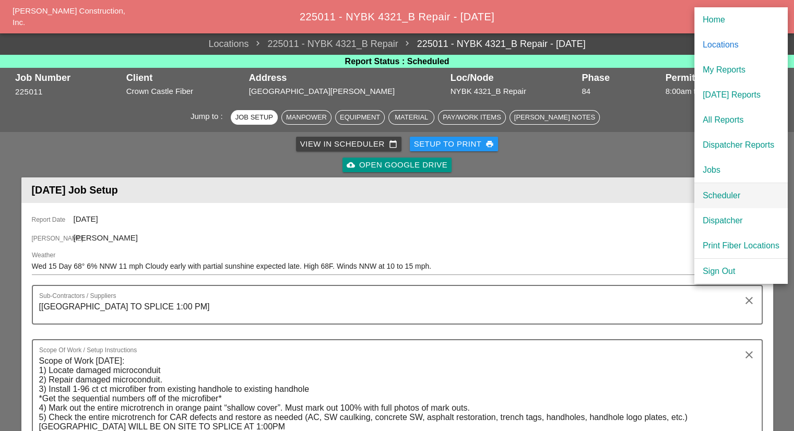
click at [710, 193] on div "Scheduler" at bounding box center [741, 196] width 77 height 13
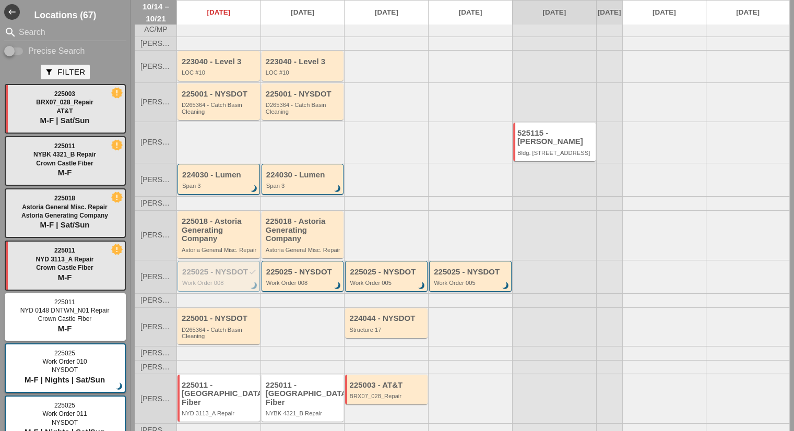
scroll to position [63, 0]
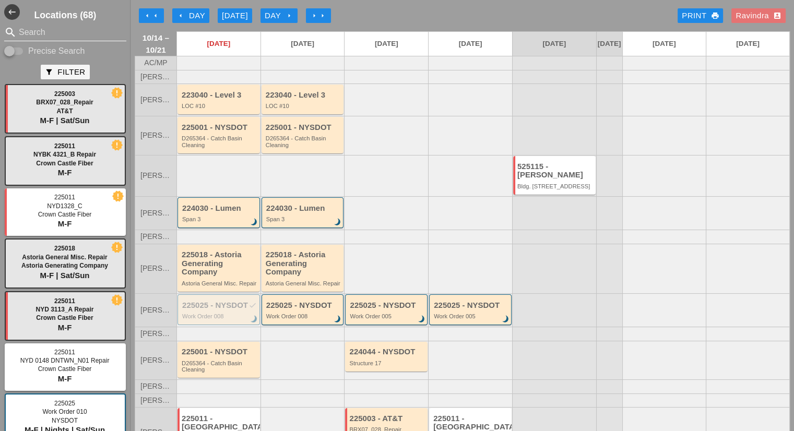
click at [64, 30] on input "Search" at bounding box center [65, 32] width 93 height 17
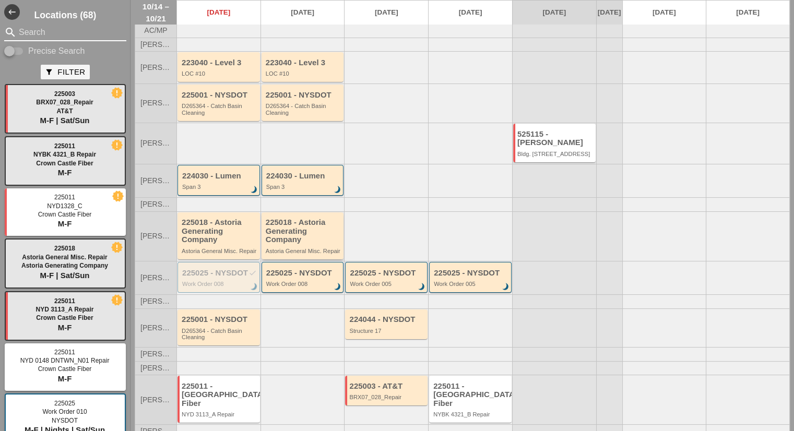
scroll to position [63, 0]
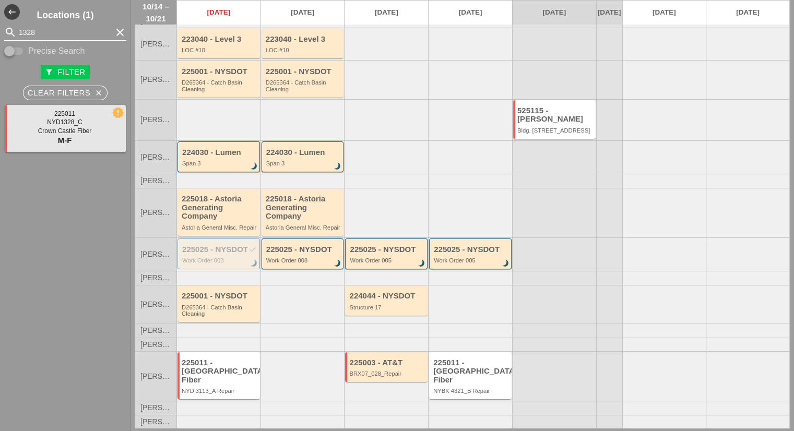
type input "1328"
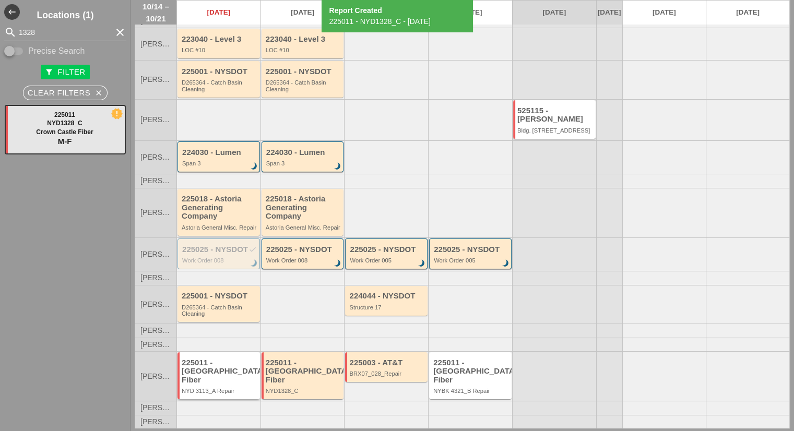
click at [222, 372] on div "225011 - [GEOGRAPHIC_DATA] Fiber" at bounding box center [220, 372] width 76 height 26
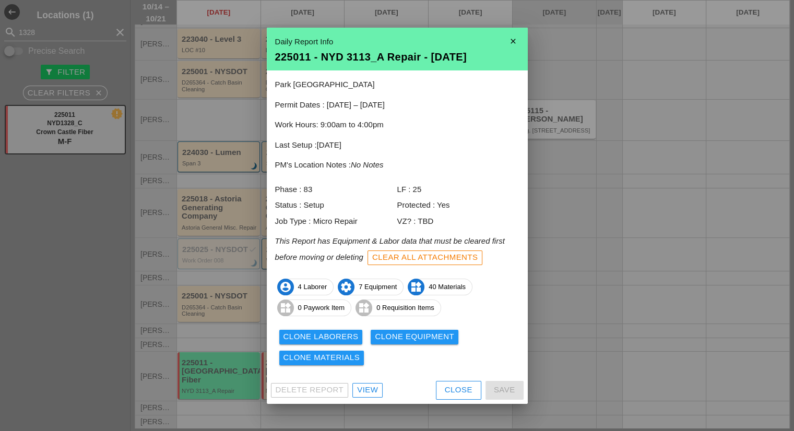
click at [448, 387] on div "Close" at bounding box center [459, 390] width 28 height 12
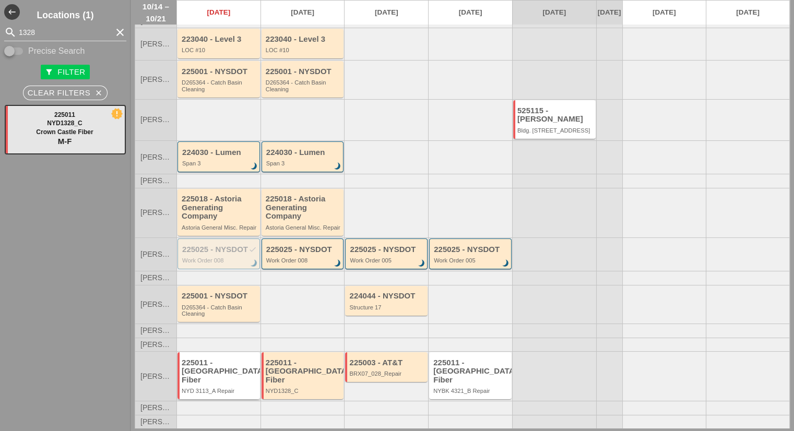
click at [213, 371] on div "225011 - [GEOGRAPHIC_DATA] Fiber" at bounding box center [220, 372] width 76 height 26
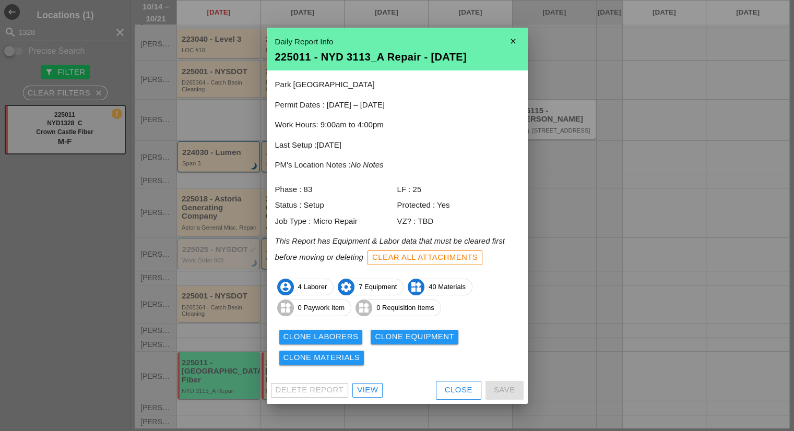
click at [328, 338] on div "Clone Laborers" at bounding box center [320, 337] width 75 height 12
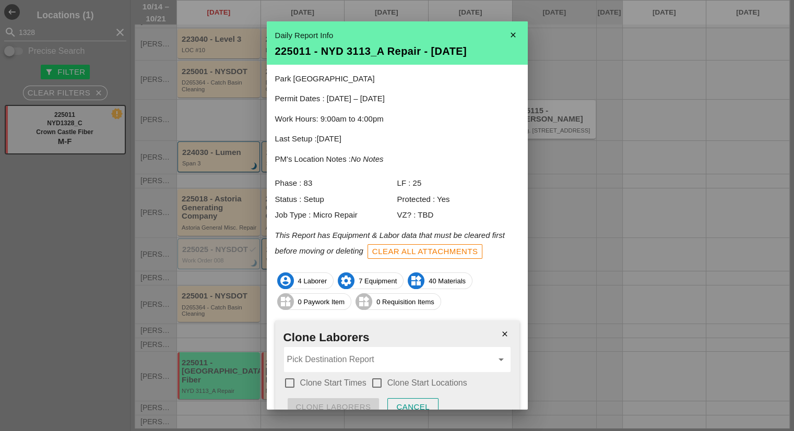
click at [340, 358] on input "Pick Destination Report" at bounding box center [390, 359] width 206 height 17
click at [353, 389] on div "225011 - NYD 1328 _C - 10/15/2025" at bounding box center [393, 385] width 202 height 13
type input "225011 - NYD1328_C - 10/15/2025"
click at [340, 382] on label "Clone Start Times" at bounding box center [333, 383] width 66 height 10
checkbox input "true"
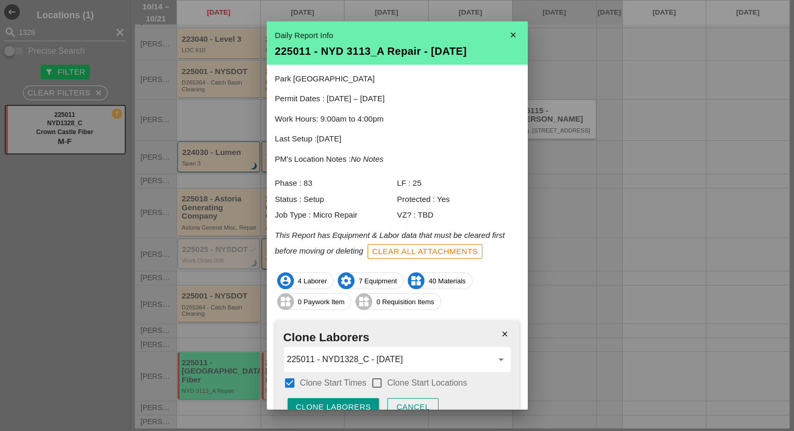
click at [395, 382] on label "Clone Start Locations" at bounding box center [427, 383] width 80 height 10
checkbox input "true"
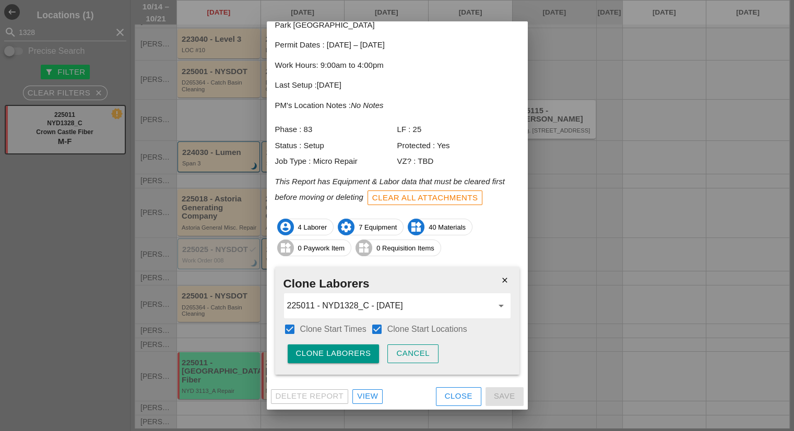
scroll to position [54, 0]
click at [346, 356] on div "Clone Laborers" at bounding box center [333, 353] width 75 height 12
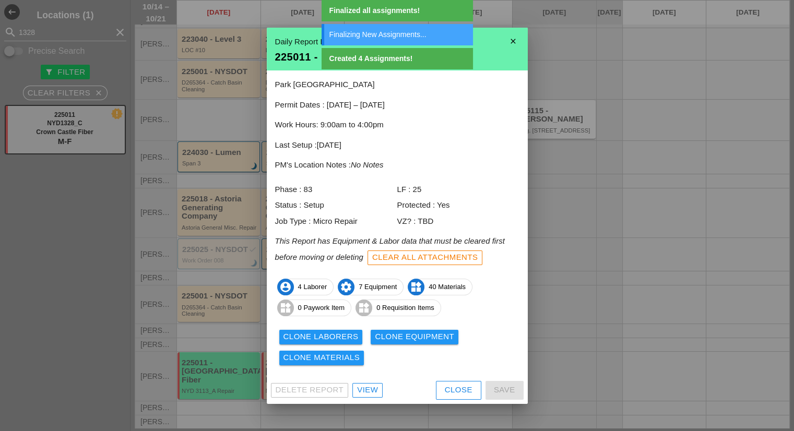
scroll to position [0, 0]
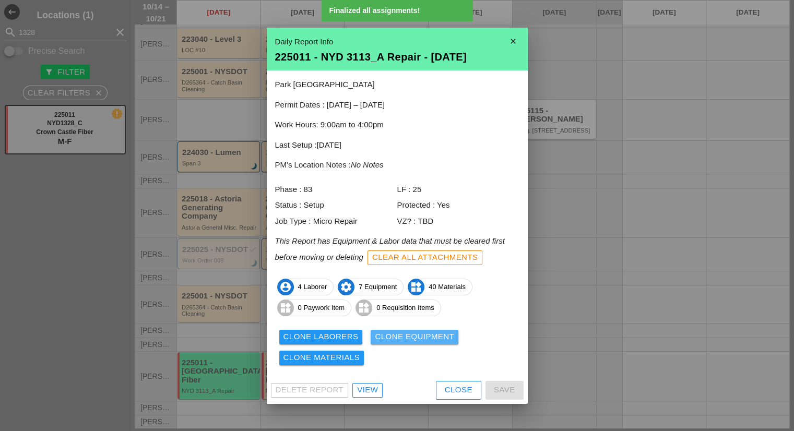
click at [419, 340] on div "Clone Equipment" at bounding box center [414, 337] width 79 height 12
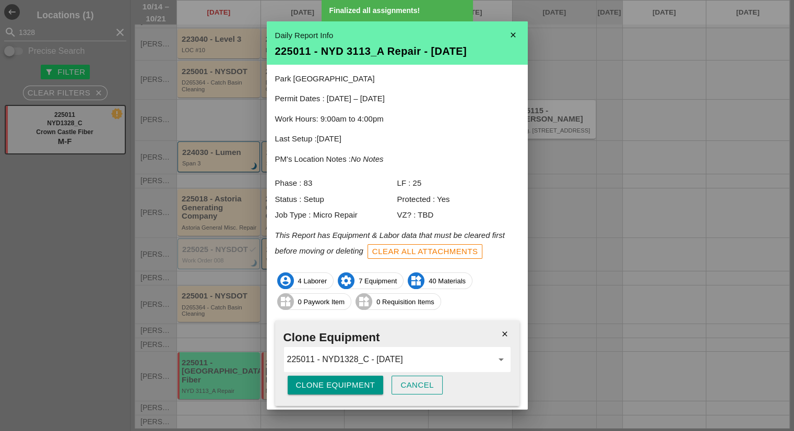
click at [323, 387] on div "Clone Equipment" at bounding box center [335, 386] width 79 height 12
click at [323, 387] on div "Are you sure?" at bounding box center [329, 386] width 66 height 12
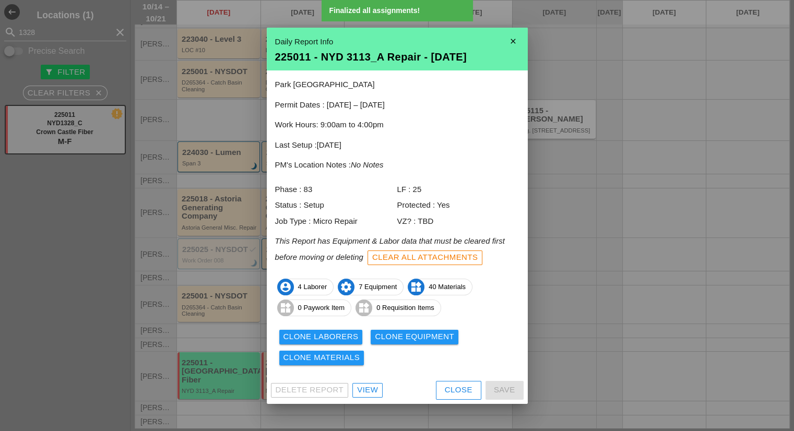
click at [332, 360] on div "Clone Materials" at bounding box center [321, 358] width 77 height 12
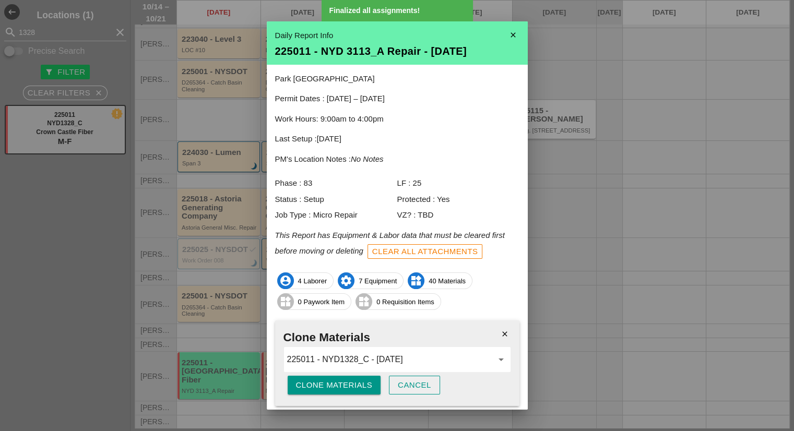
click at [320, 381] on div "Clone Materials" at bounding box center [334, 386] width 77 height 12
click at [320, 381] on div "Are you sure?" at bounding box center [329, 386] width 66 height 12
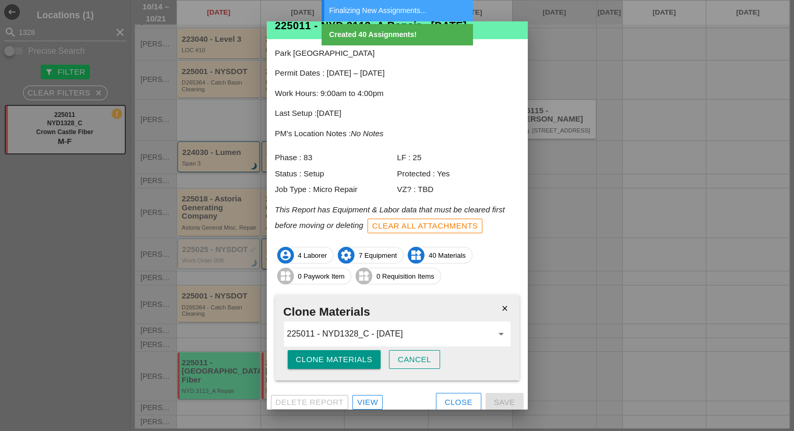
scroll to position [31, 0]
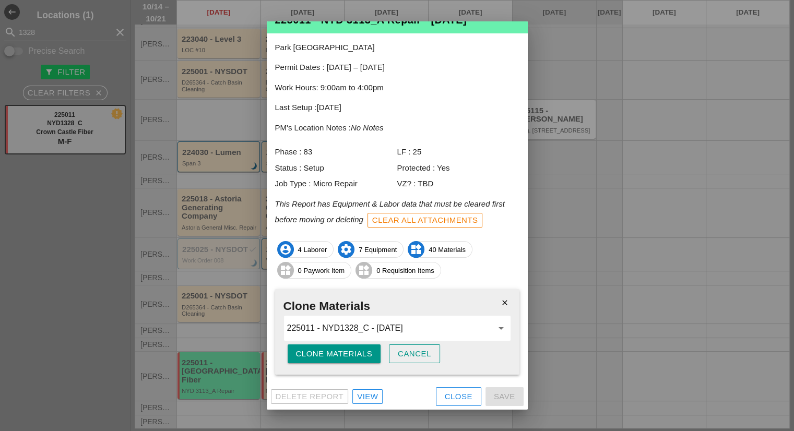
click at [445, 393] on div "Close" at bounding box center [459, 397] width 28 height 12
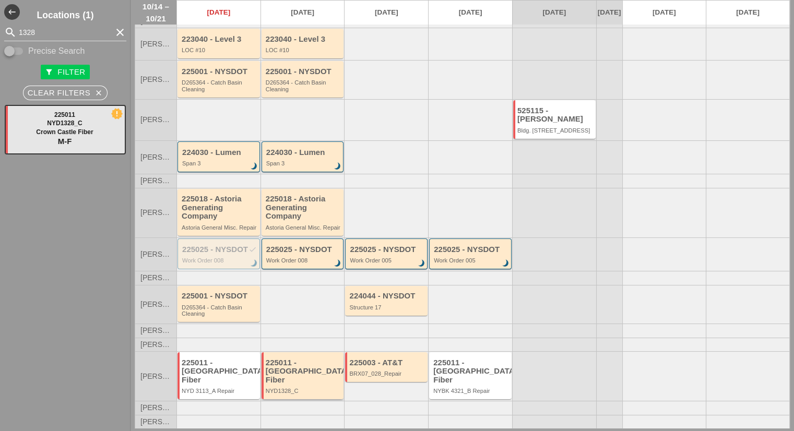
click at [303, 368] on div "225011 - [GEOGRAPHIC_DATA] Fiber" at bounding box center [304, 372] width 76 height 26
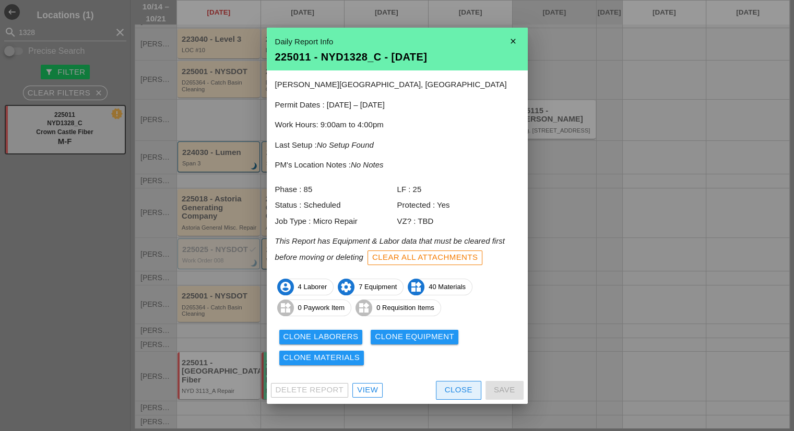
click at [452, 390] on div "Close" at bounding box center [459, 390] width 28 height 12
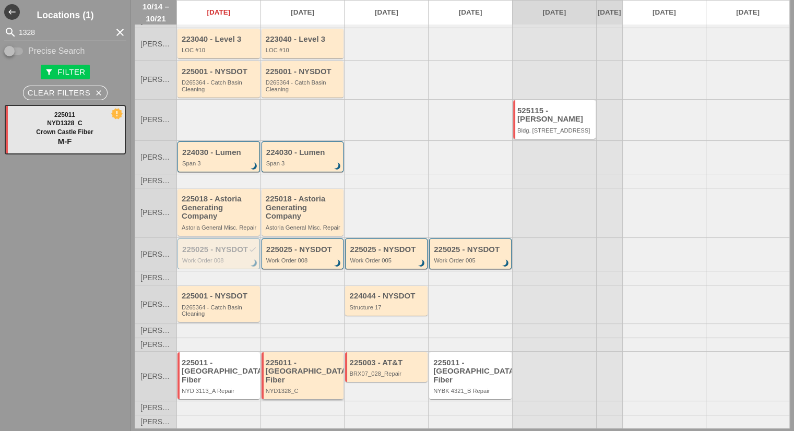
click at [314, 369] on div "225011 - [GEOGRAPHIC_DATA] Fiber" at bounding box center [304, 372] width 76 height 26
